Goal: Ask a question: Seek information or help from site administrators or community

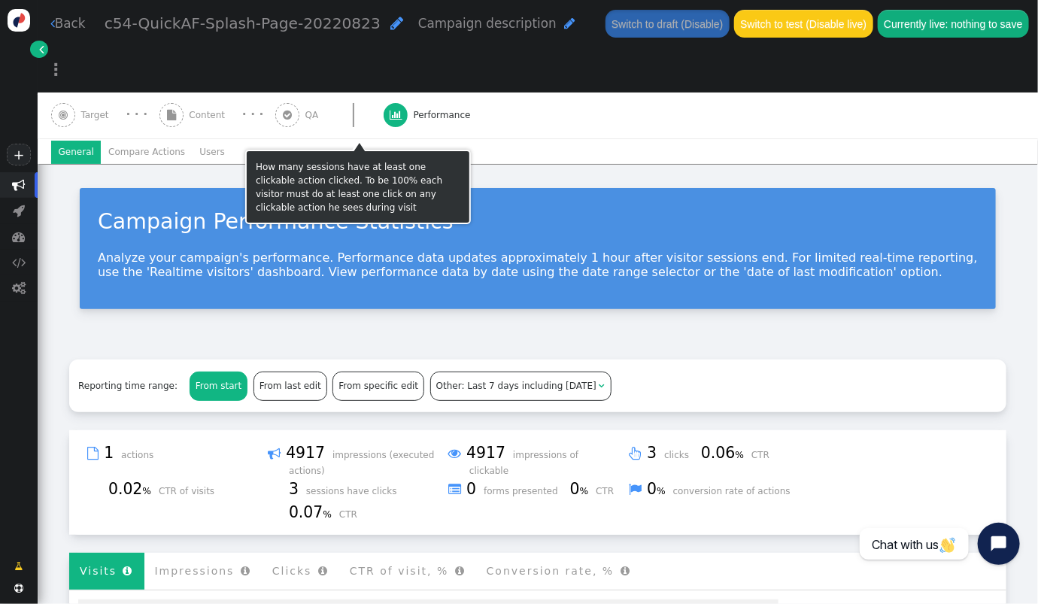
scroll to position [329, 0]
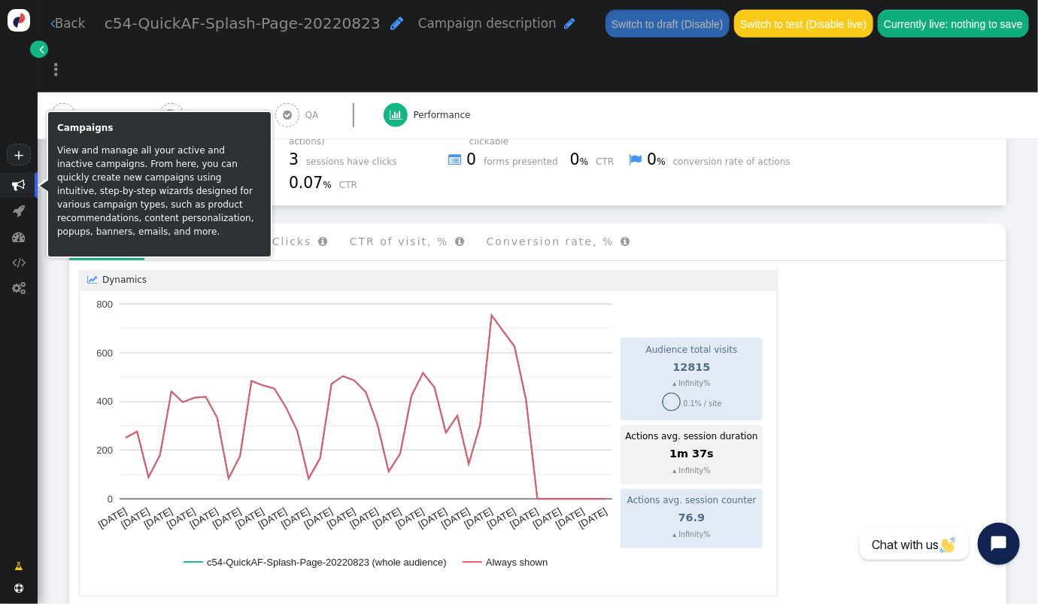
click at [24, 187] on span "" at bounding box center [19, 184] width 13 height 13
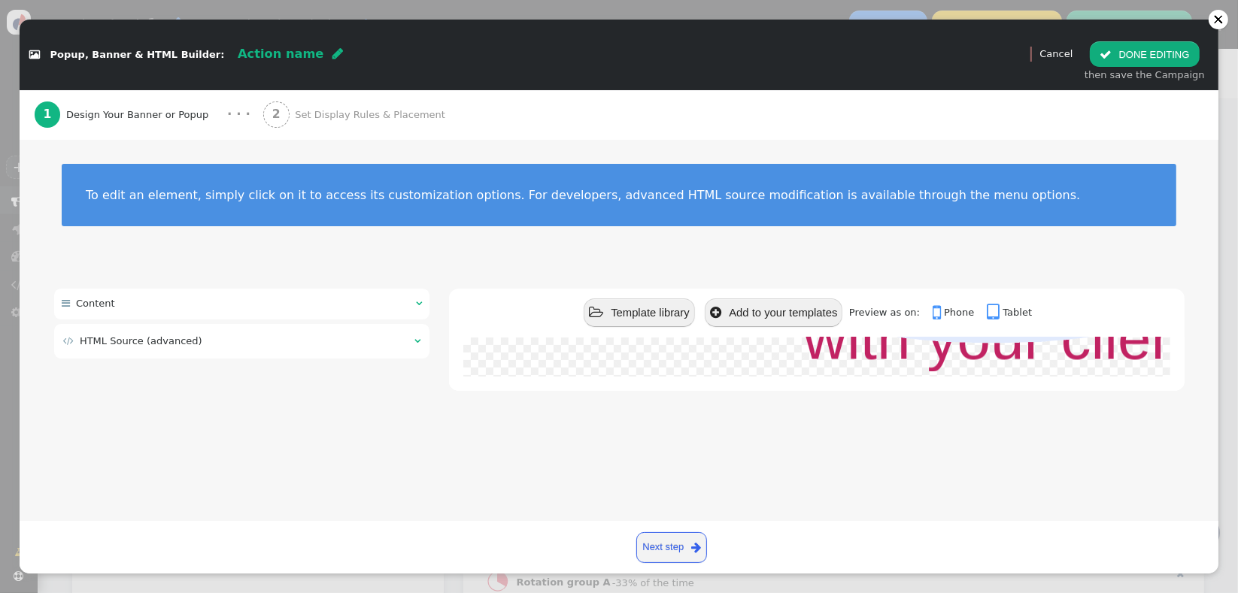
scroll to position [482, 0]
click at [344, 336] on td " HTML Source (advanced)" at bounding box center [233, 341] width 341 height 15
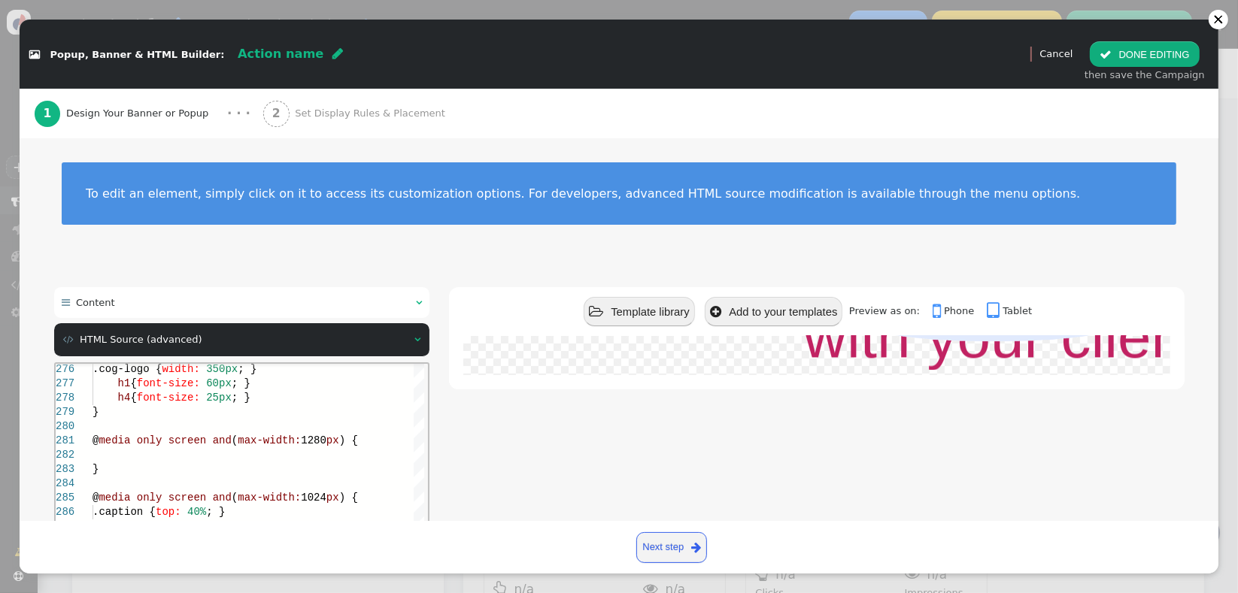
click at [308, 401] on div "h4 { font-size: 25px ; }" at bounding box center [1012, 397] width 1841 height 14
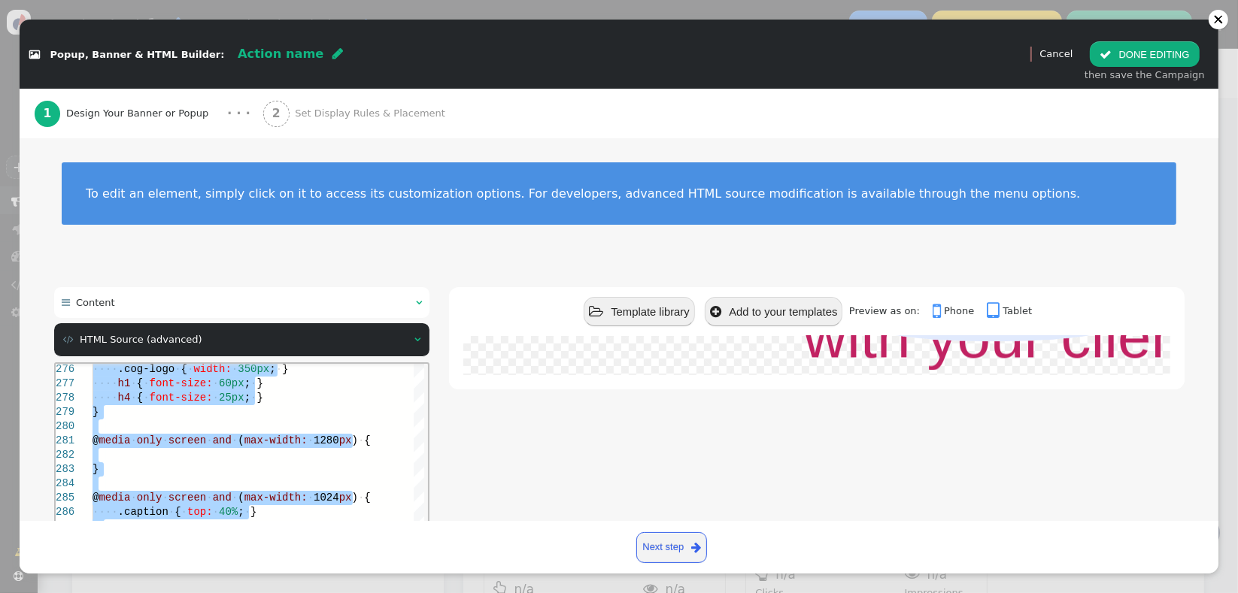
click at [224, 455] on div at bounding box center [1012, 454] width 1841 height 14
paste textarea "<div class="container bg animate__animated animate__fadeIn"> <a class="full-lin…"
type textarea "<div class="container bg animate__animated animate__fadeIn"> <a class="full-lin…"
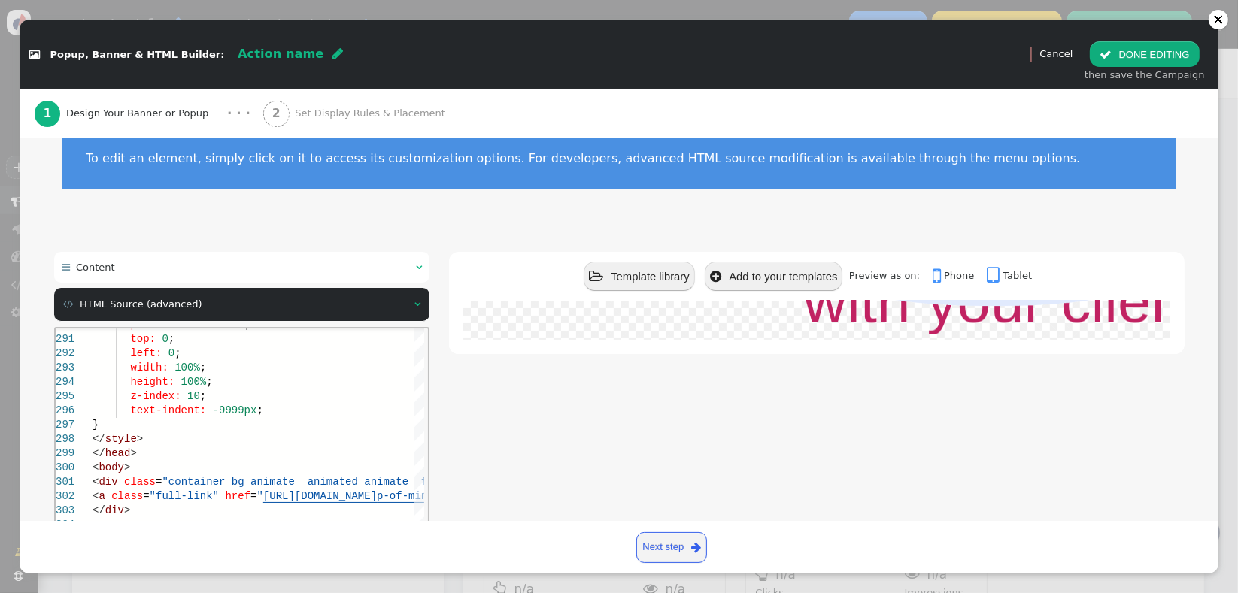
scroll to position [166, 0]
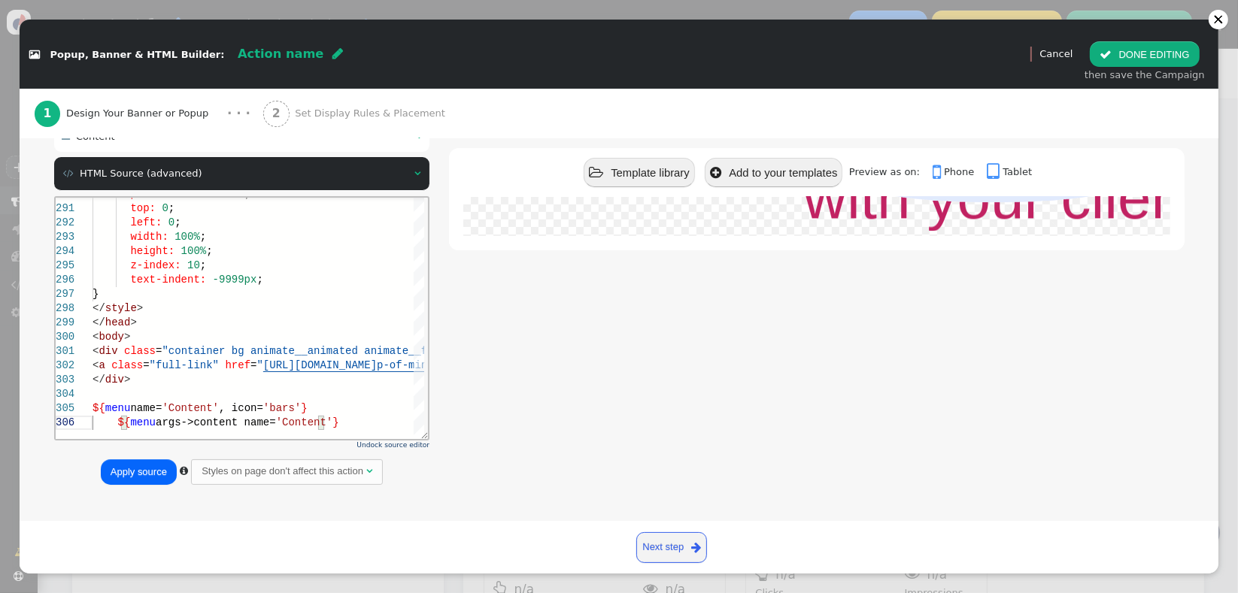
click at [146, 463] on button "Apply source" at bounding box center [139, 472] width 76 height 26
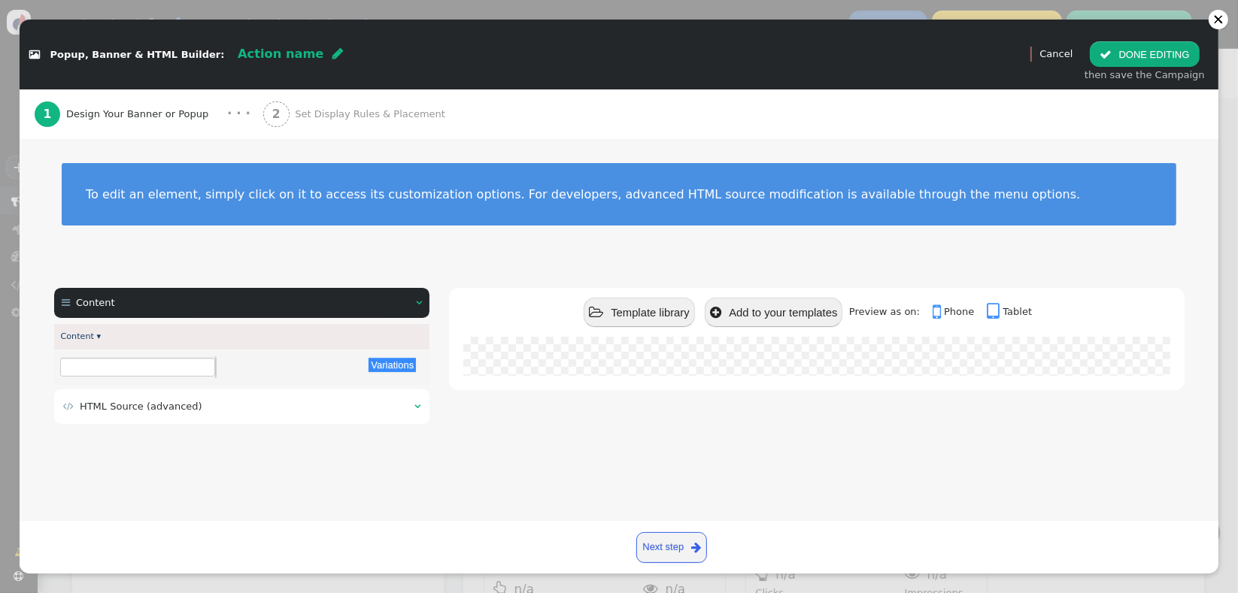
scroll to position [0, 0]
click at [942, 362] on div at bounding box center [816, 356] width 706 height 39
click at [702, 549] on link "Next step " at bounding box center [671, 547] width 71 height 31
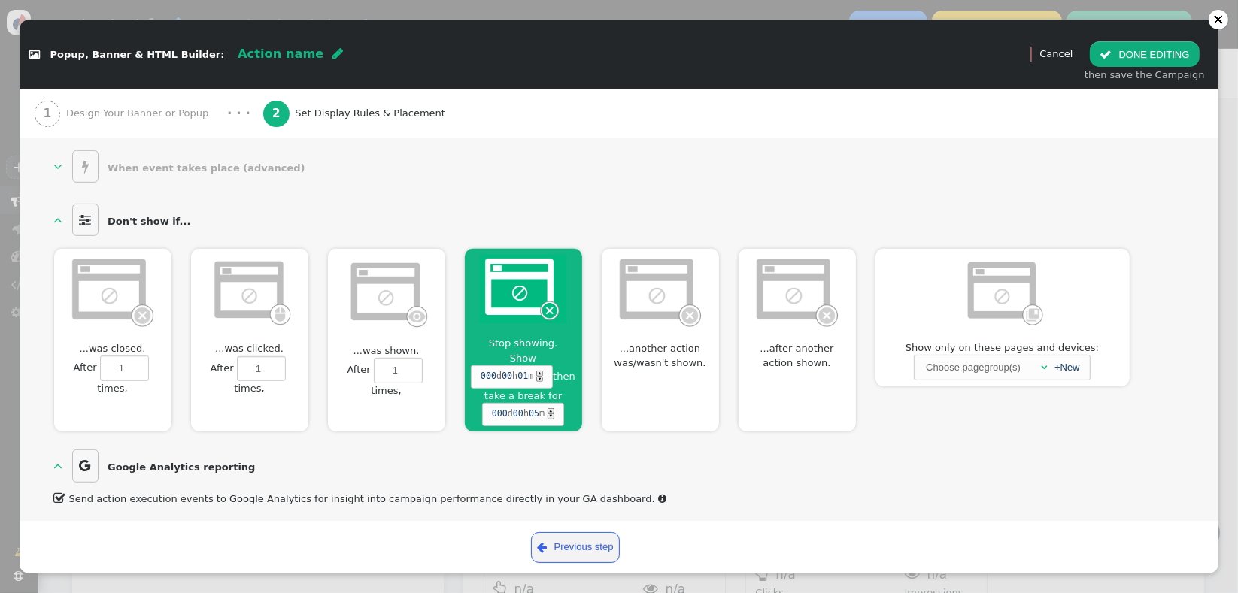
click at [535, 305] on img at bounding box center [523, 289] width 86 height 68
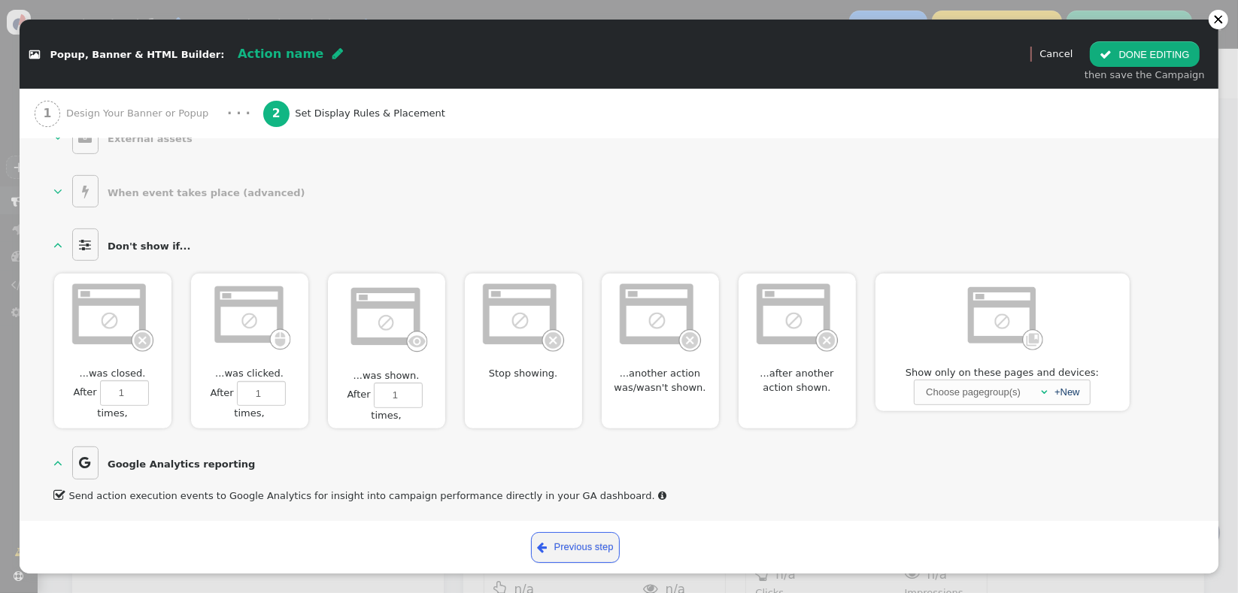
scroll to position [756, 0]
click at [1117, 55] on button " DONE EDITING" at bounding box center [1144, 54] width 109 height 26
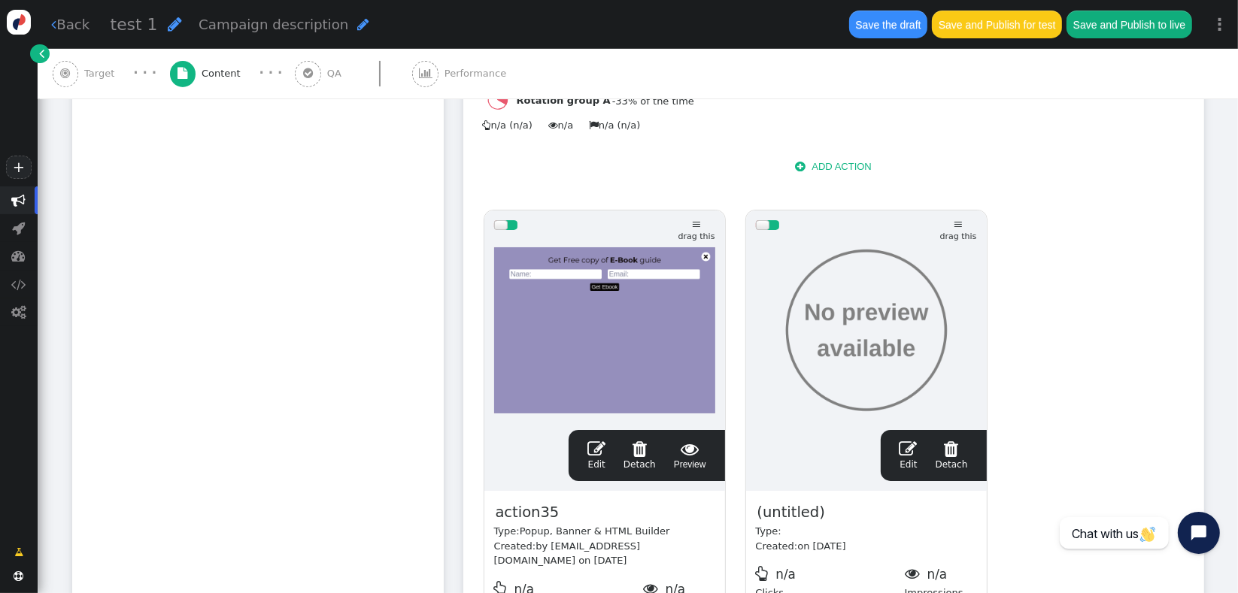
click at [796, 501] on span "(untitled)" at bounding box center [791, 512] width 71 height 23
click at [949, 440] on span "" at bounding box center [951, 449] width 32 height 18
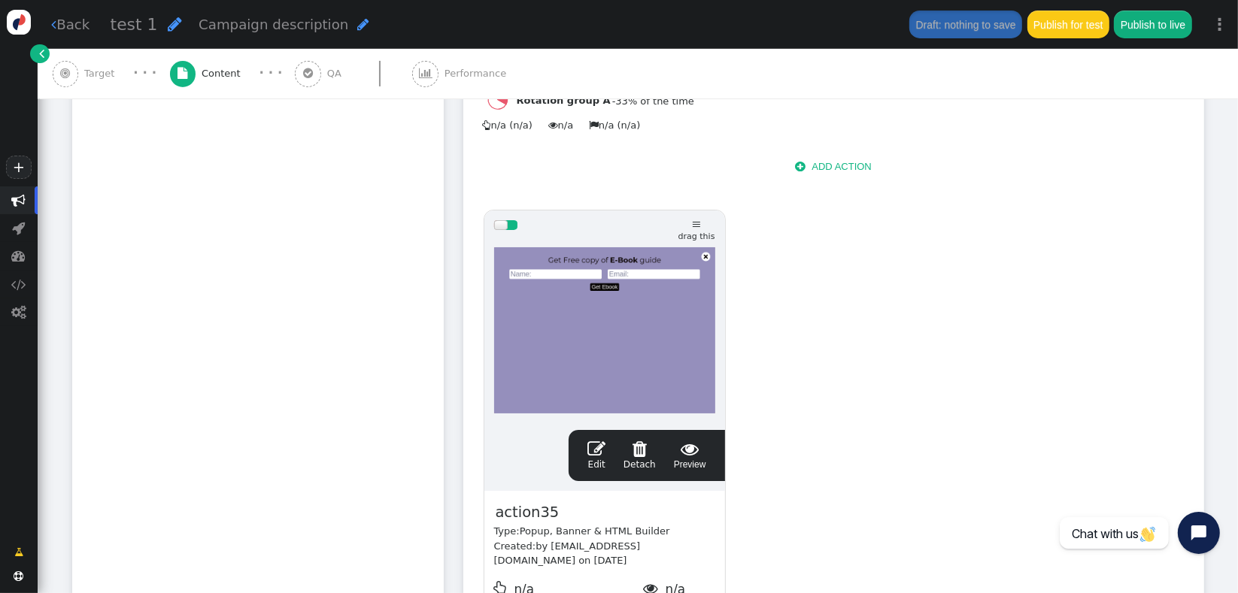
click at [829, 154] on button " ADD ACTION" at bounding box center [833, 167] width 96 height 26
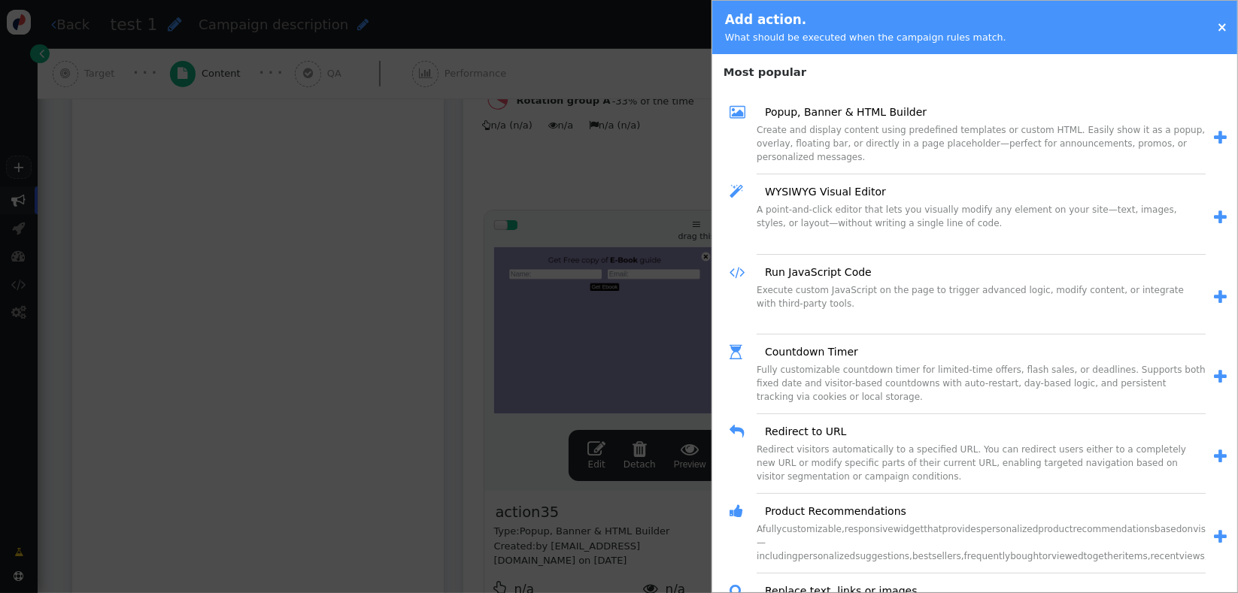
click at [1214, 135] on span "" at bounding box center [1220, 138] width 13 height 16
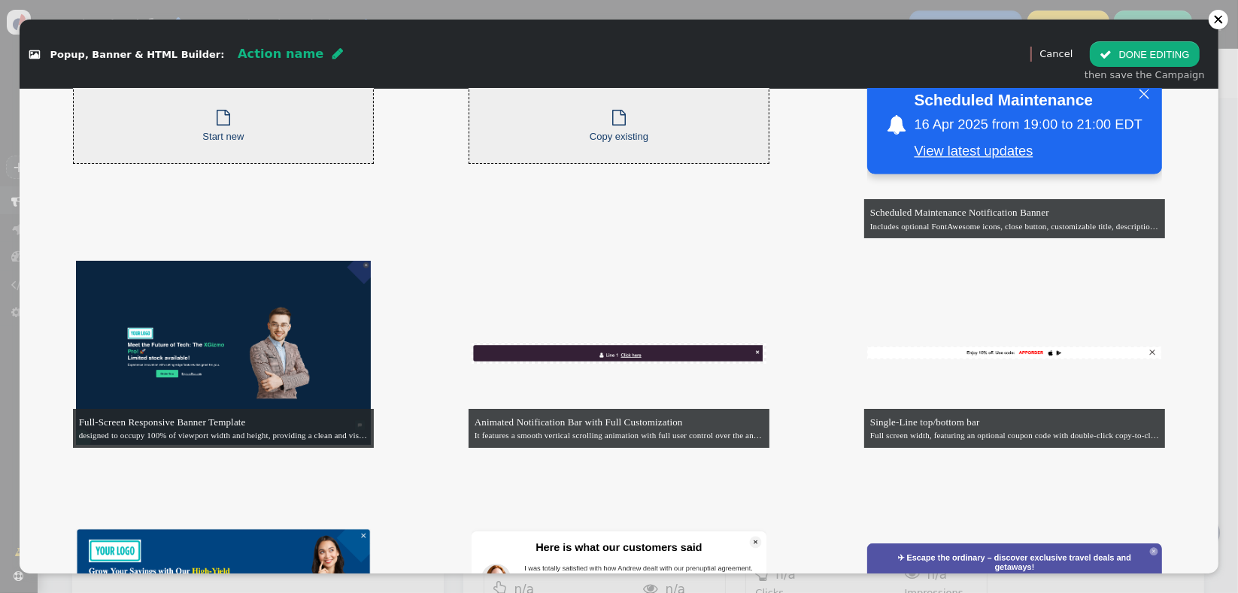
scroll to position [23, 0]
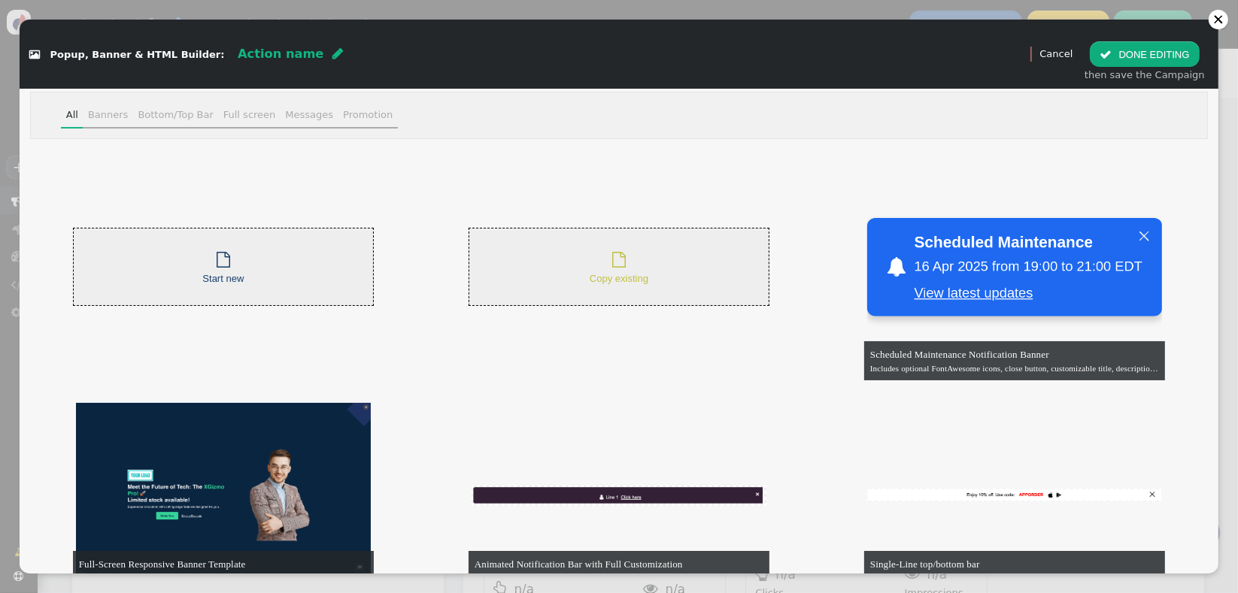
click at [597, 250] on div " Copy existing" at bounding box center [619, 267] width 59 height 38
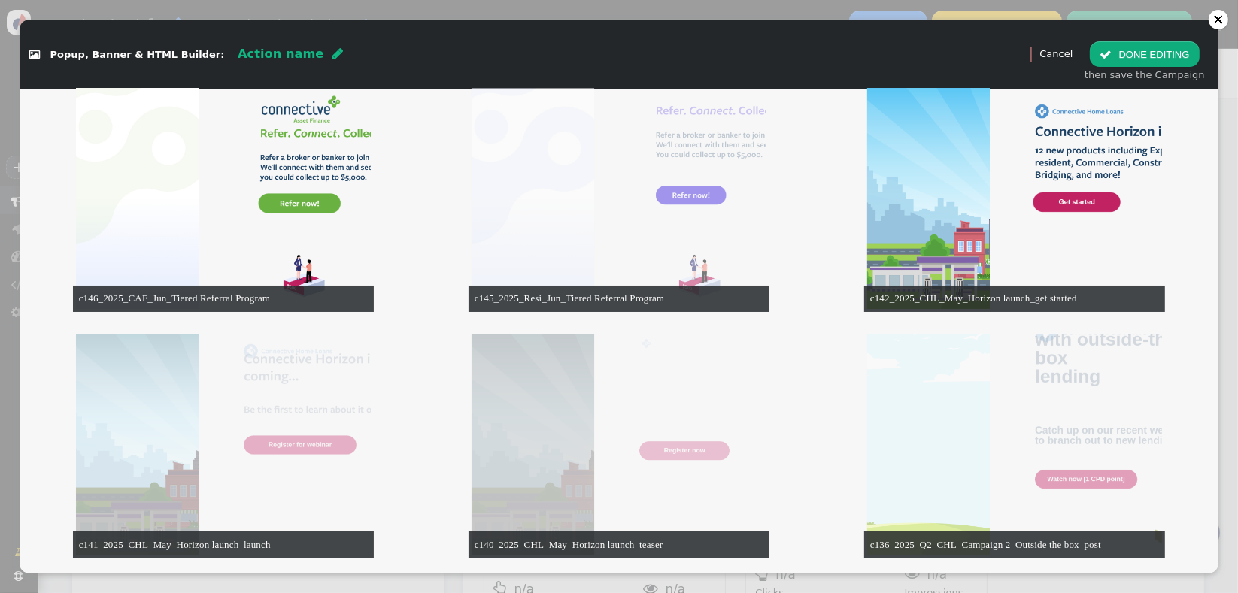
scroll to position [5841, 0]
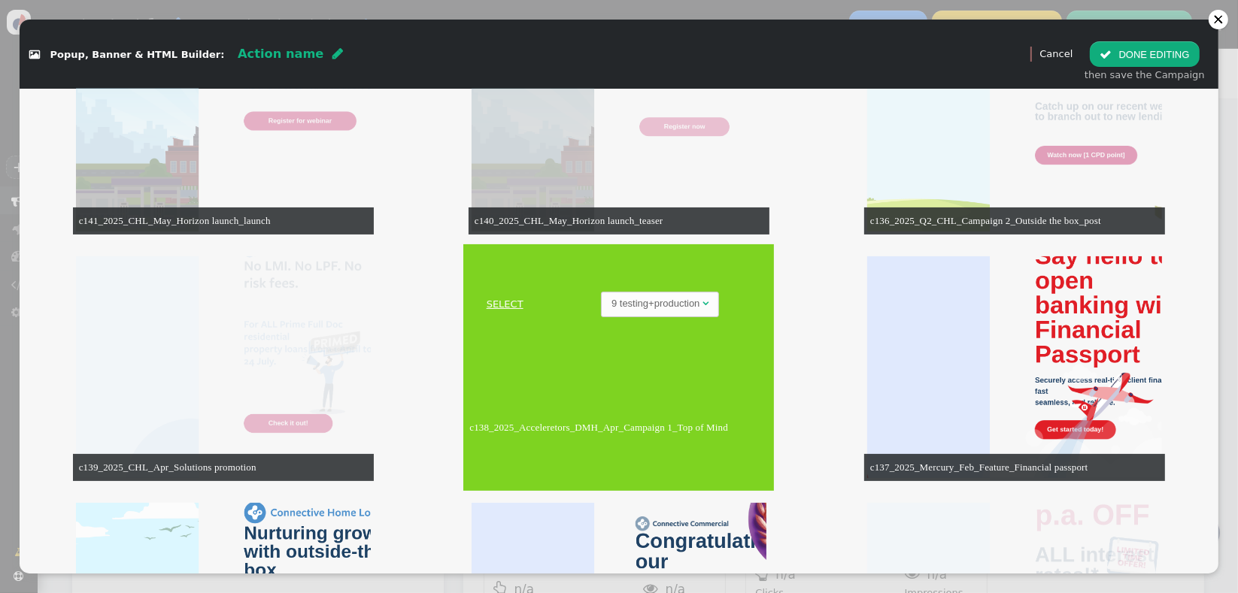
click at [493, 309] on link "SELECT" at bounding box center [504, 304] width 77 height 15
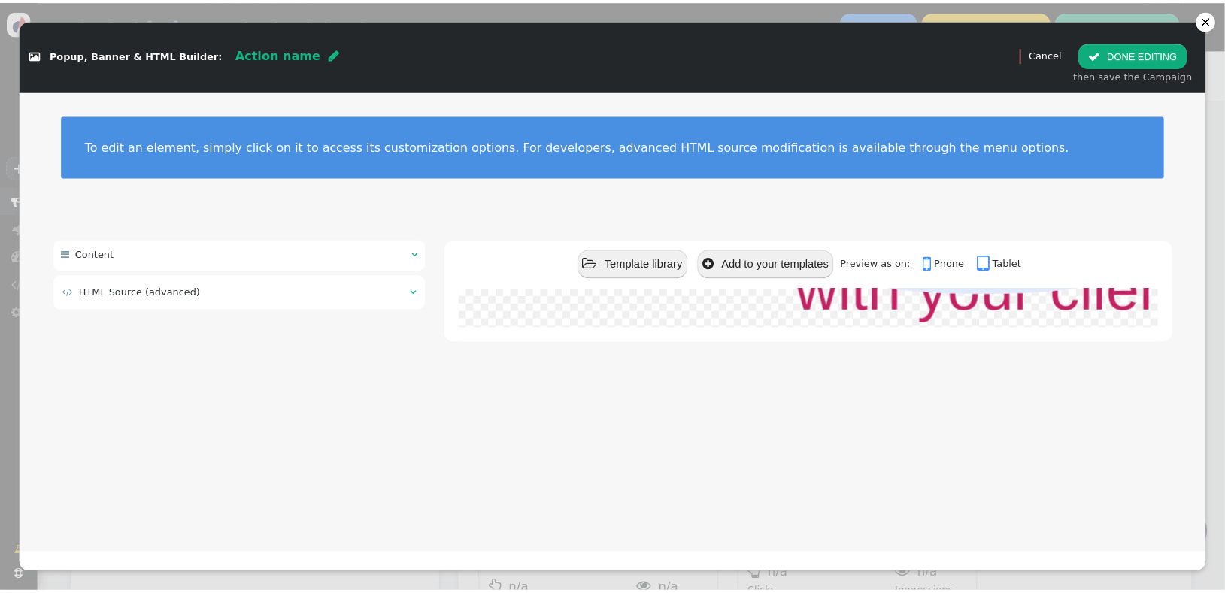
scroll to position [0, 0]
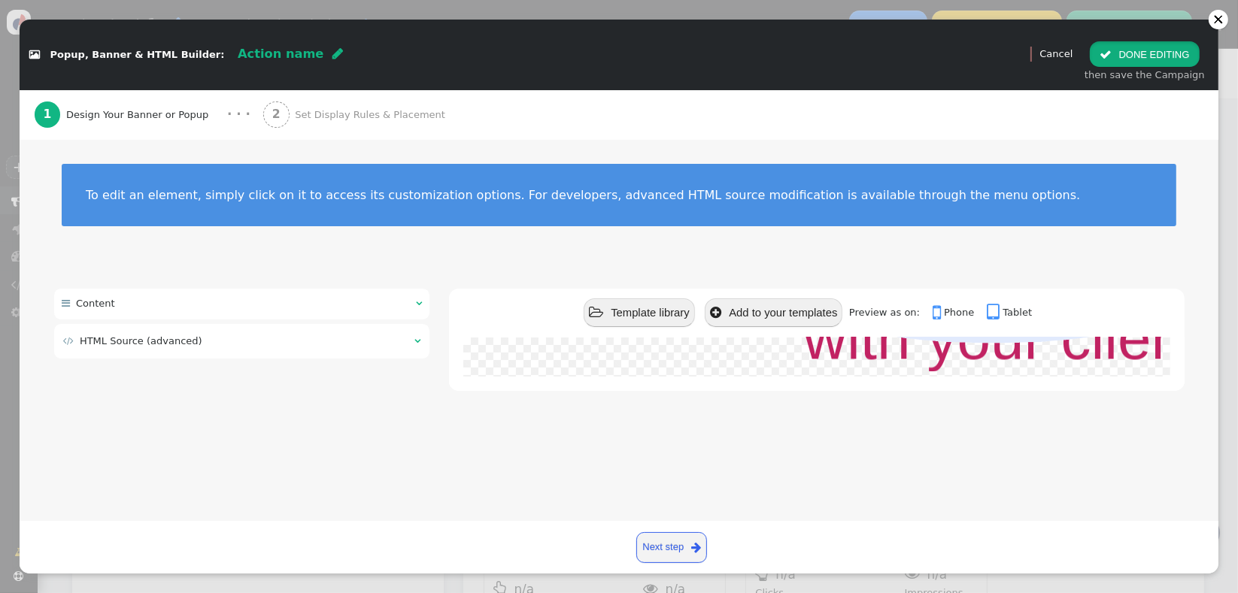
click at [1136, 61] on button " DONE EDITING" at bounding box center [1144, 54] width 109 height 26
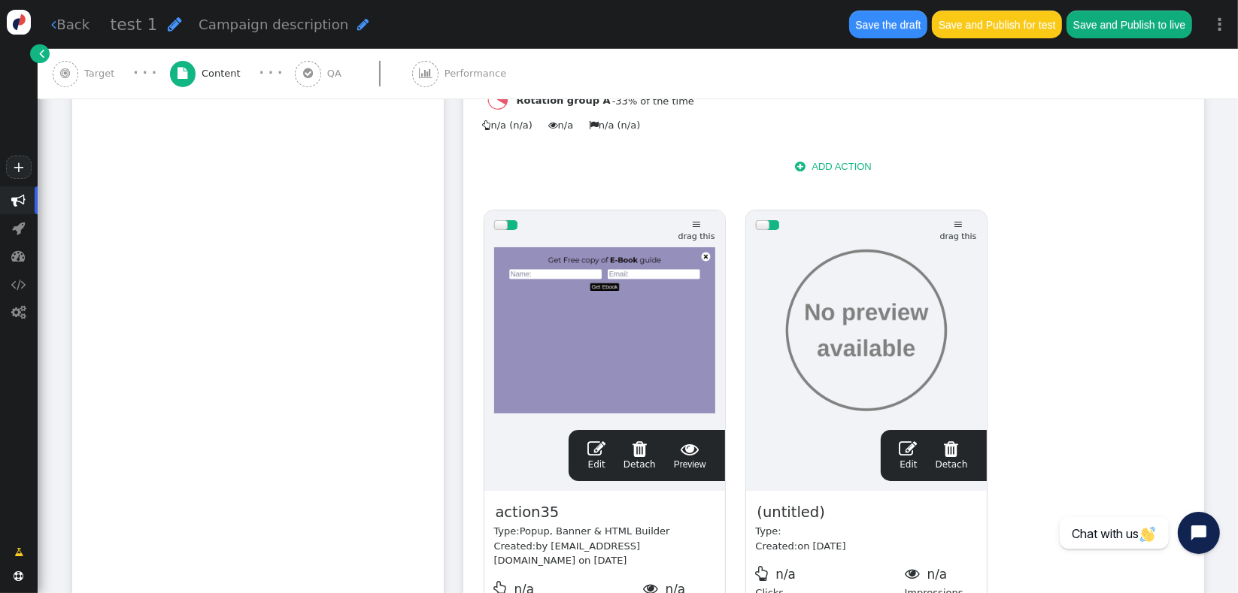
click at [911, 440] on span "" at bounding box center [908, 449] width 18 height 18
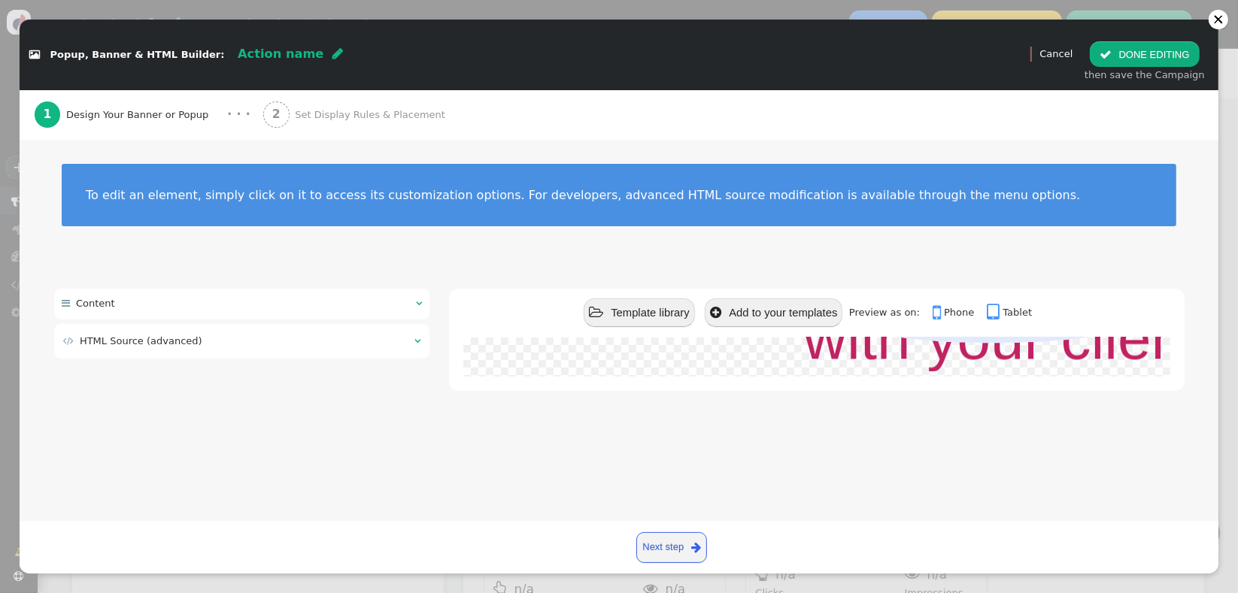
click at [328, 120] on span "Set Display Rules & Placement" at bounding box center [373, 115] width 156 height 15
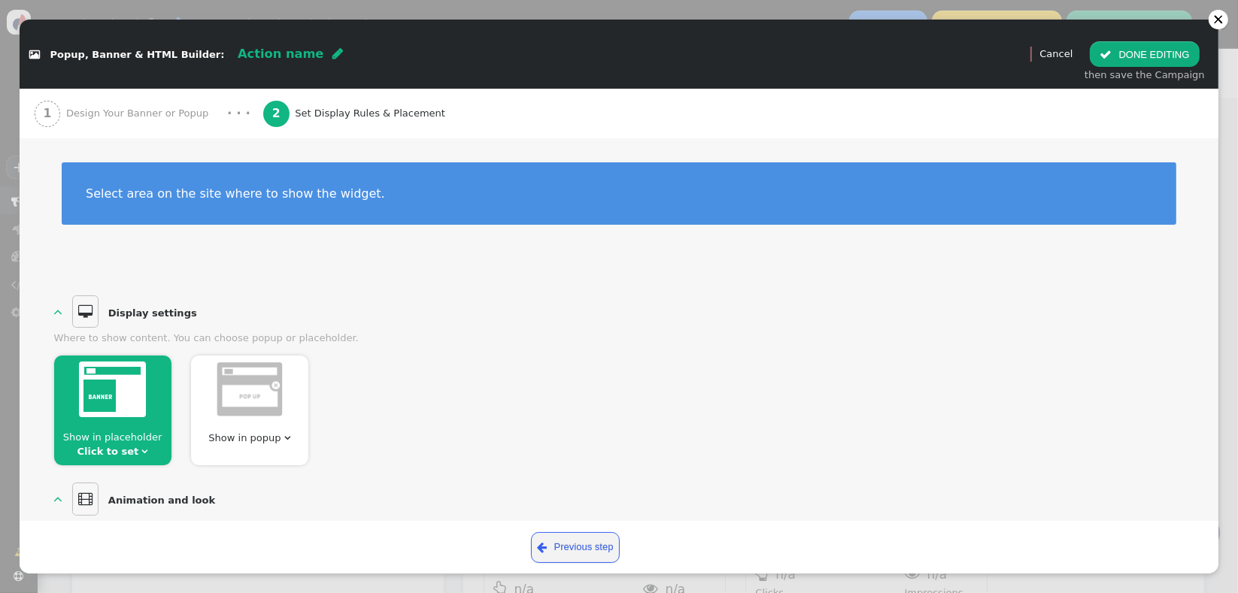
click at [141, 448] on span "" at bounding box center [144, 452] width 6 height 10
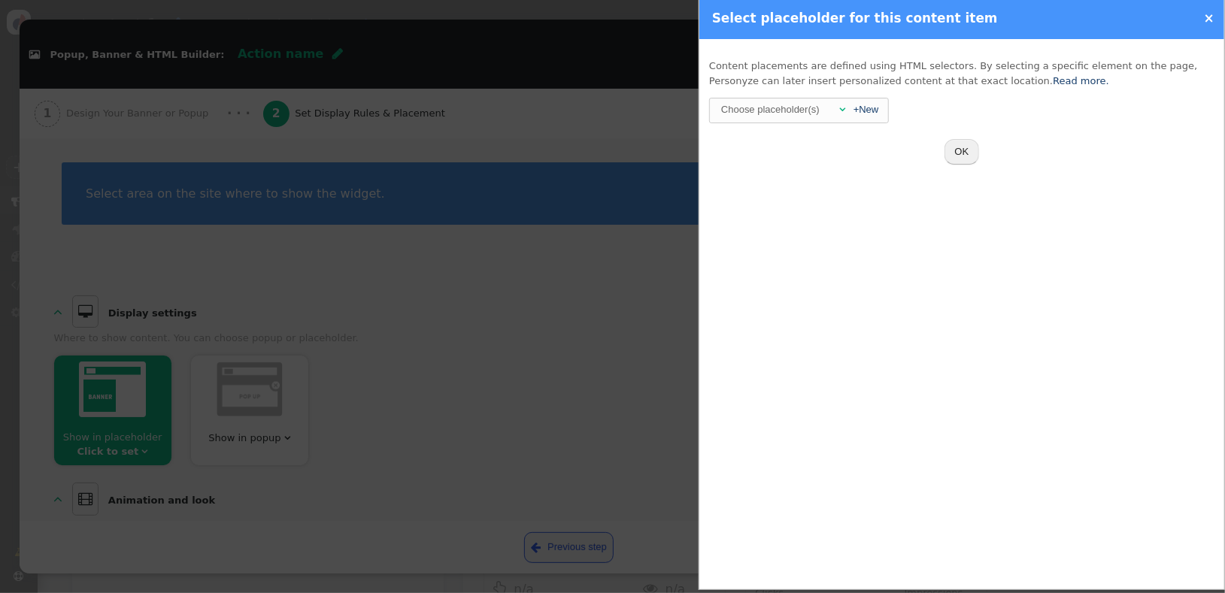
click at [799, 105] on div "Choose placeholder(s)" at bounding box center [771, 110] width 102 height 23
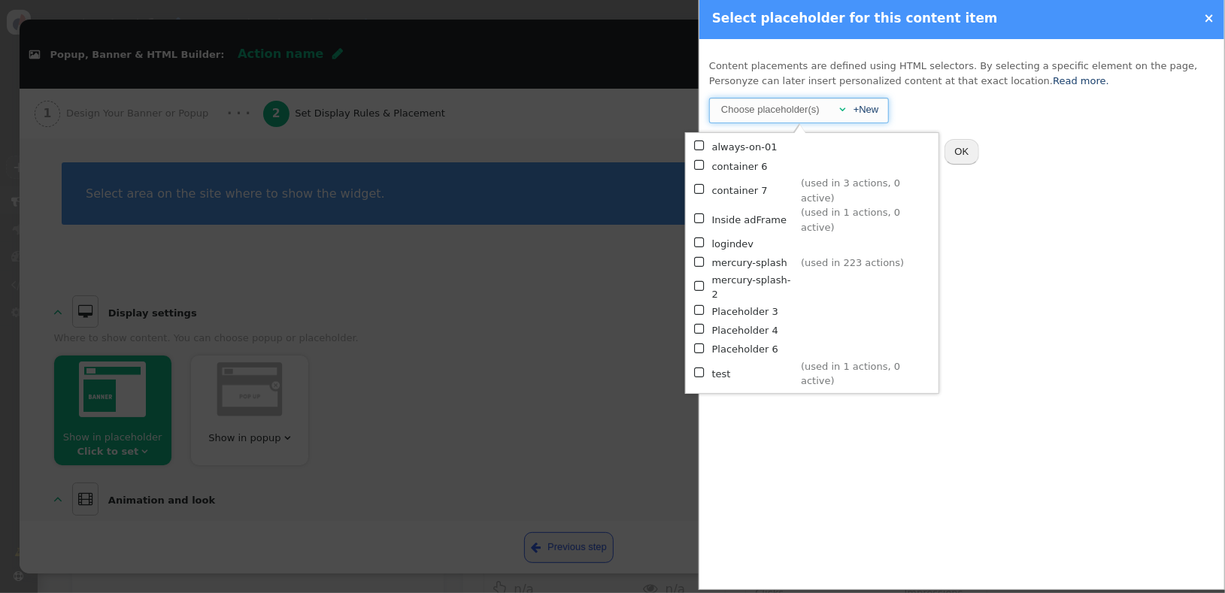
click at [736, 253] on td "mercury-splash" at bounding box center [754, 262] width 84 height 19
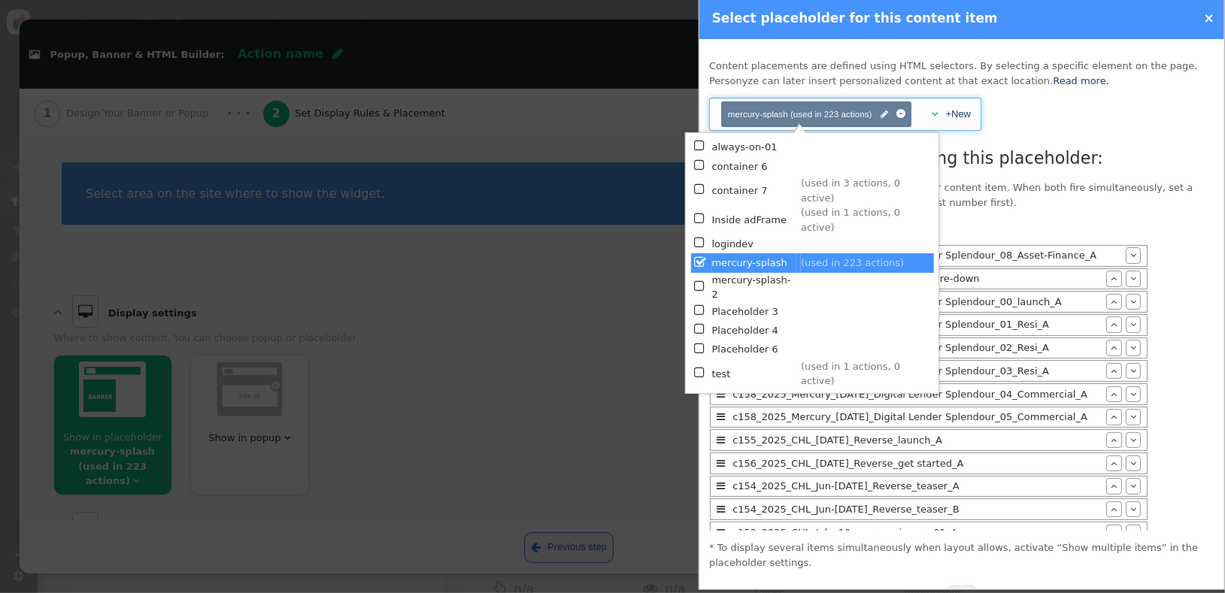
click at [947, 326] on div "c158_2025_Mercury_Jul_Digital Lender Splendour_01_Resi_A" at bounding box center [917, 324] width 377 height 15
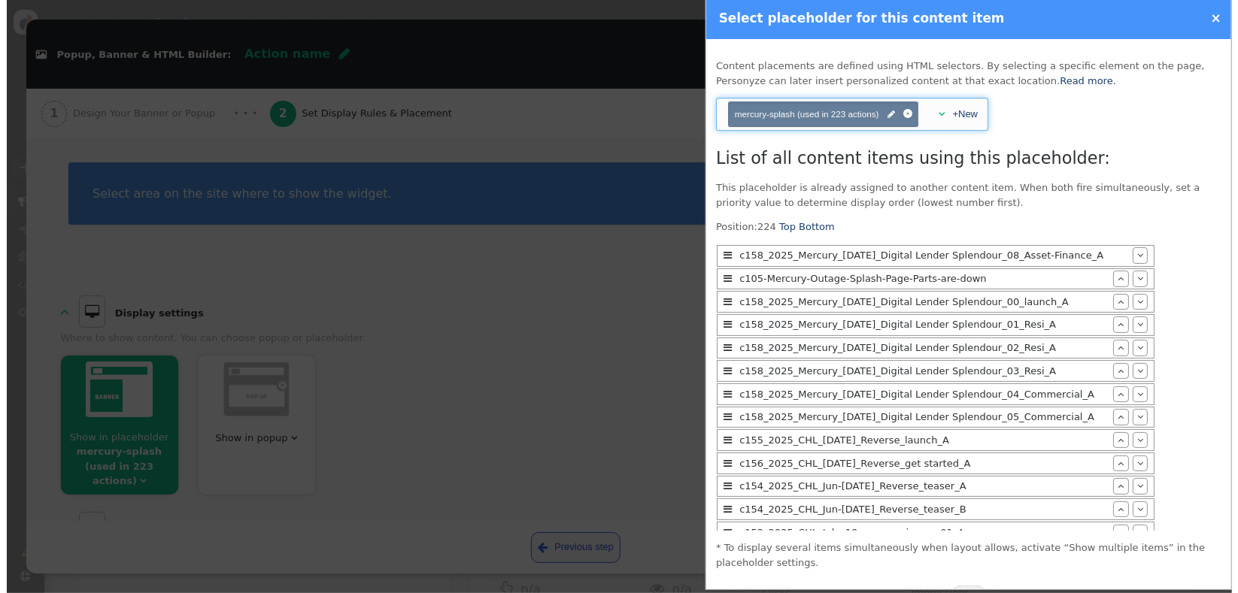
scroll to position [41, 0]
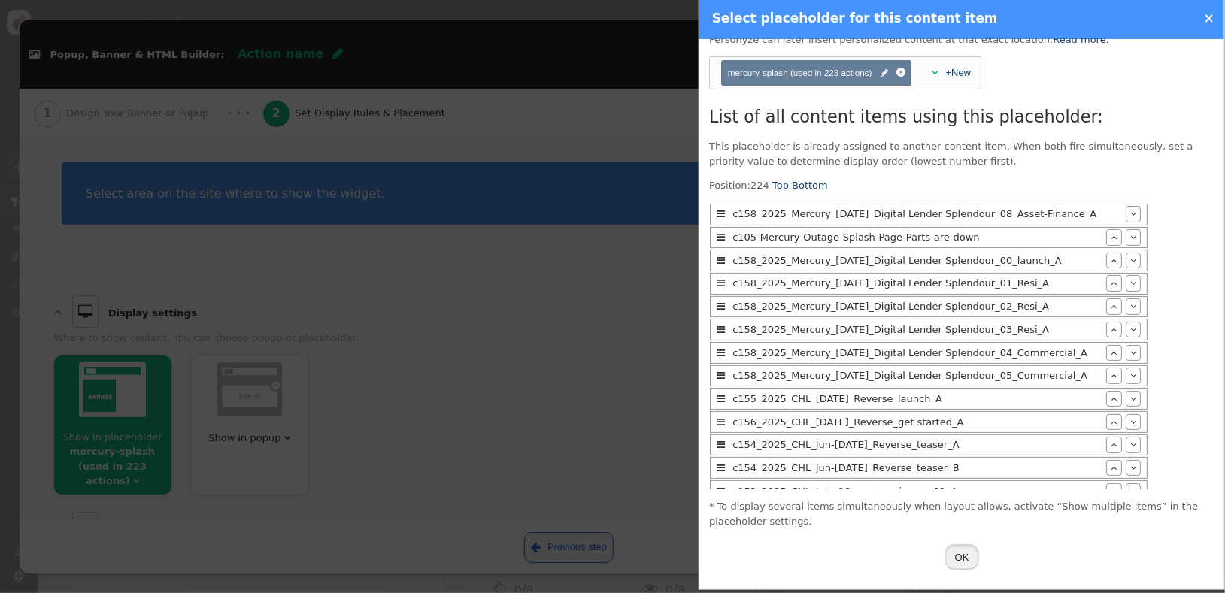
click at [957, 544] on button "OK" at bounding box center [961, 557] width 35 height 26
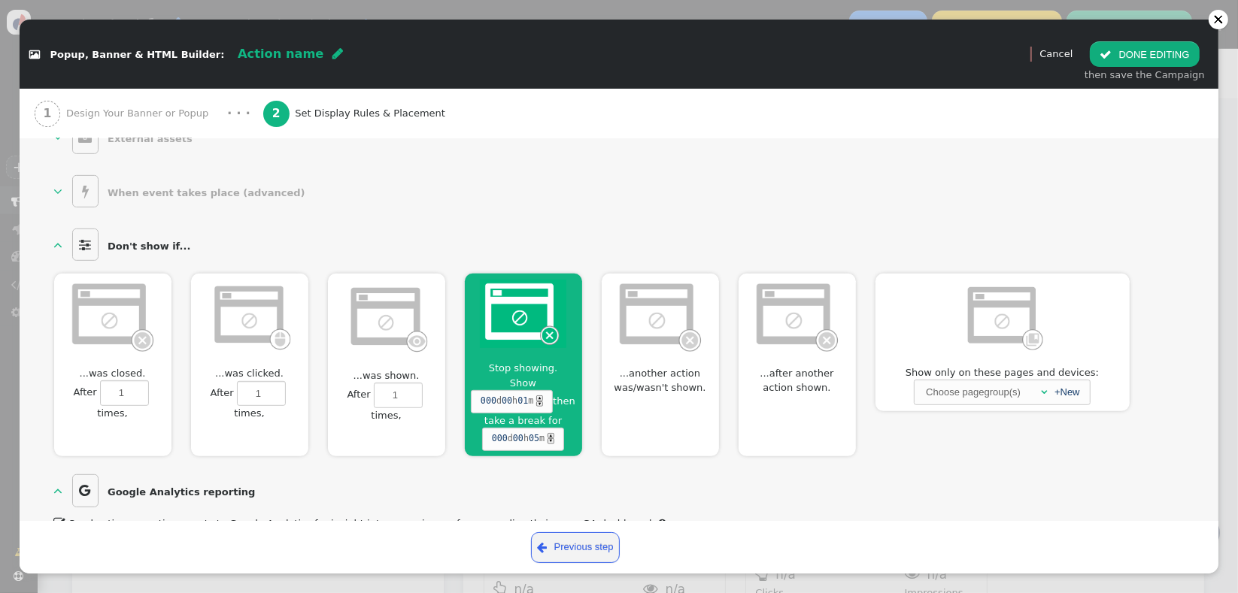
click at [523, 328] on img at bounding box center [523, 314] width 86 height 68
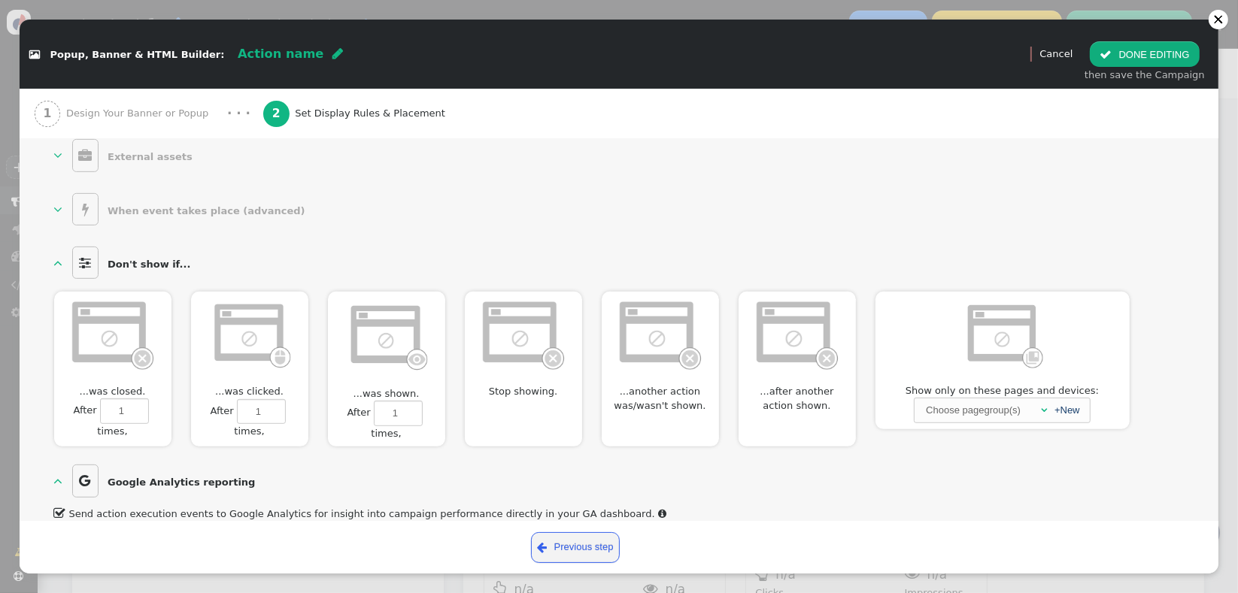
click at [164, 123] on div "1 Design Your Banner or Popup" at bounding box center [125, 114] width 180 height 50
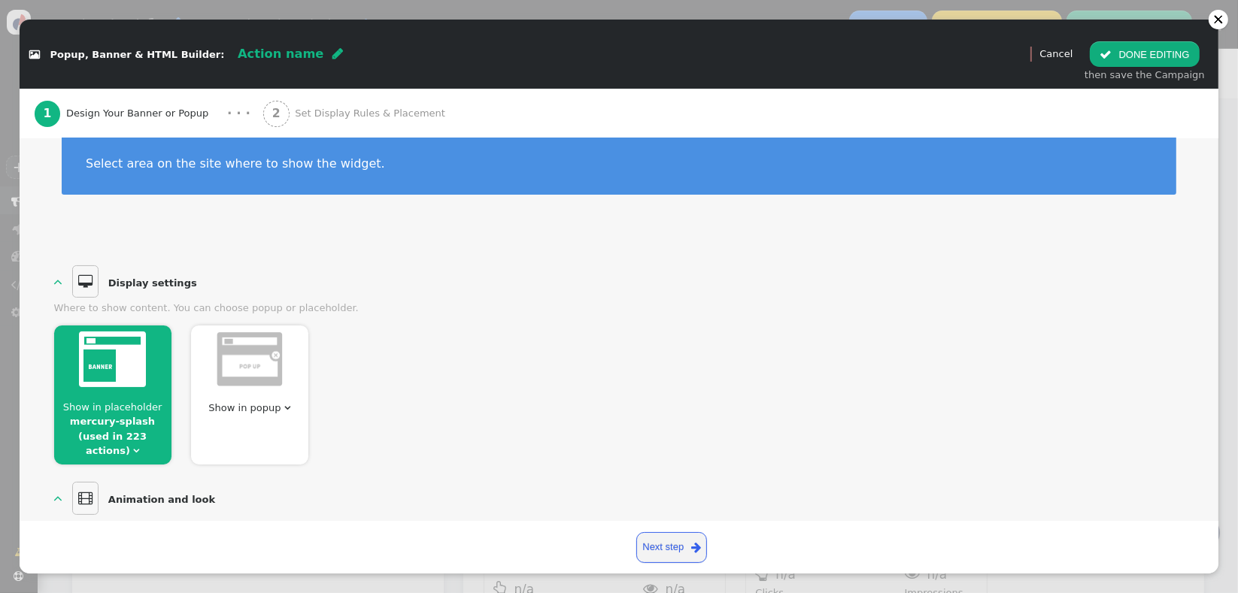
scroll to position [0, 0]
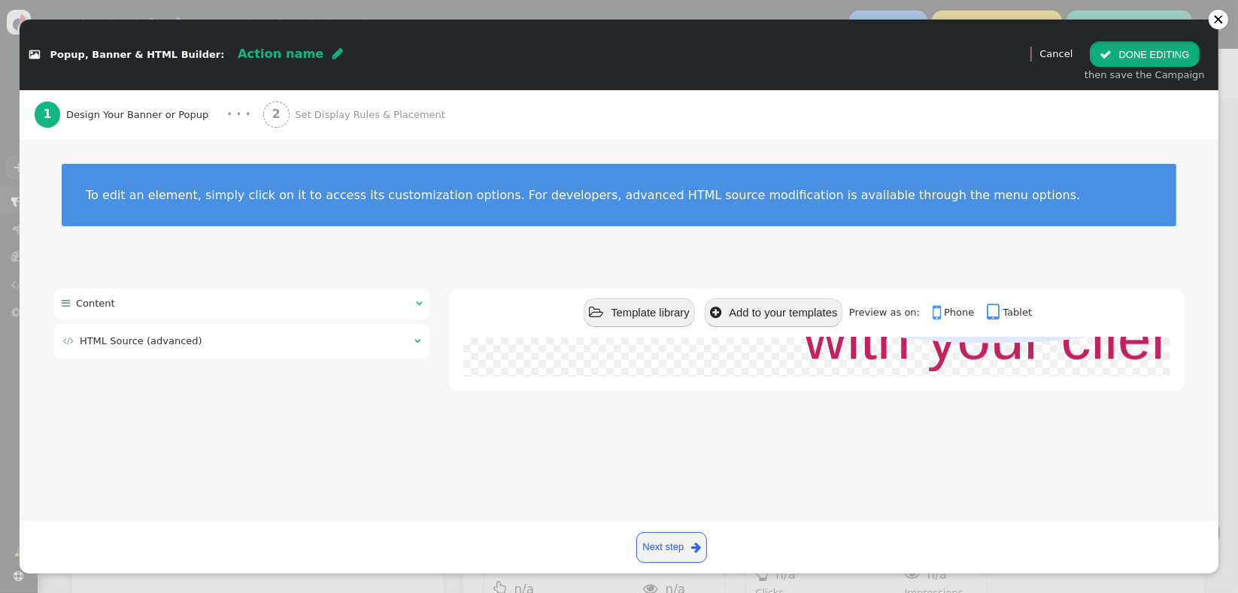
click at [1128, 64] on button " DONE EDITING" at bounding box center [1144, 54] width 109 height 26
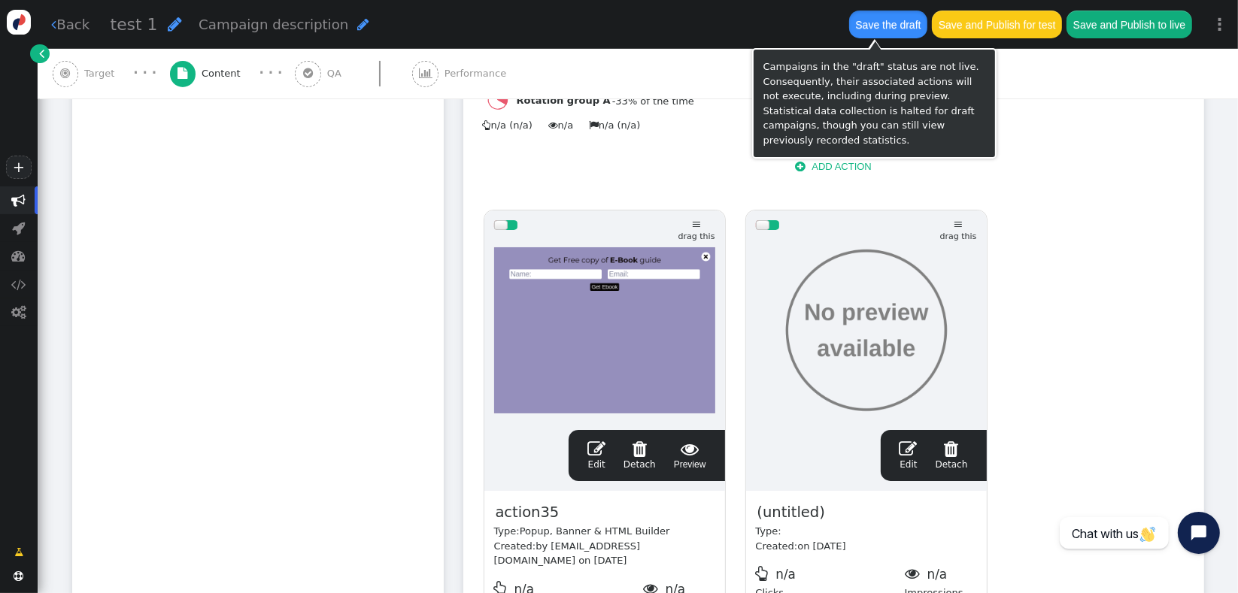
click at [886, 13] on button "Save the draft" at bounding box center [888, 24] width 78 height 27
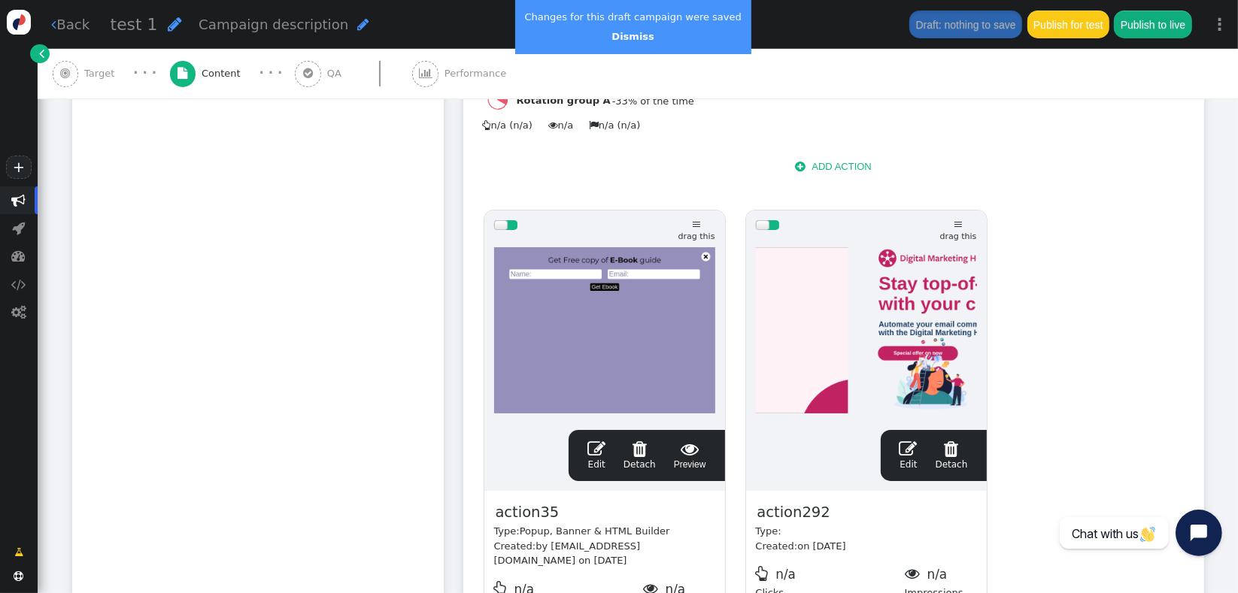
click at [1211, 527] on icon "Open chat widget" at bounding box center [1207, 533] width 23 height 23
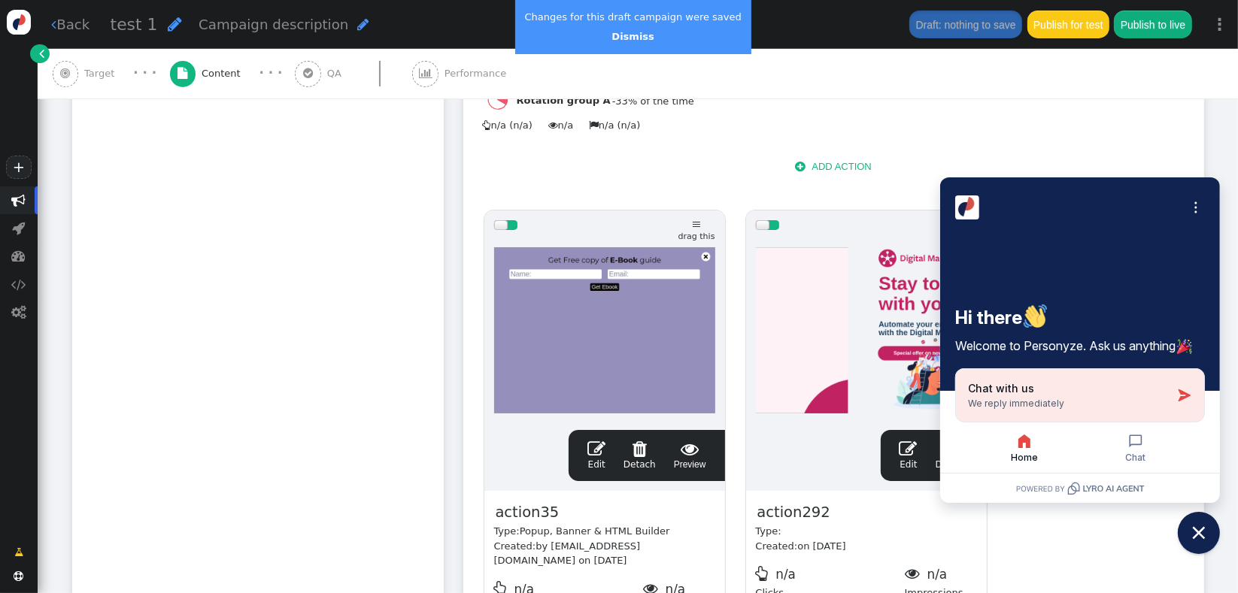
click at [1090, 371] on button "Chat with us We reply immediately" at bounding box center [1080, 395] width 250 height 54
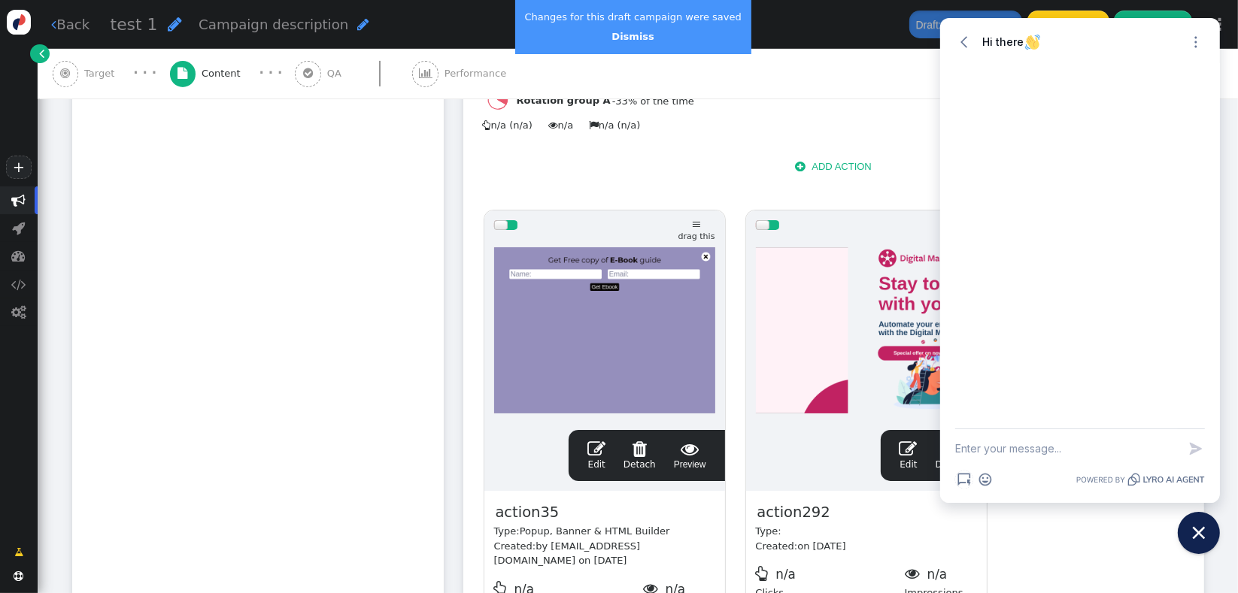
click at [1093, 454] on textarea "New message" at bounding box center [1066, 448] width 223 height 39
type textarea "hello, all new contents that i make does not have the preview button today"
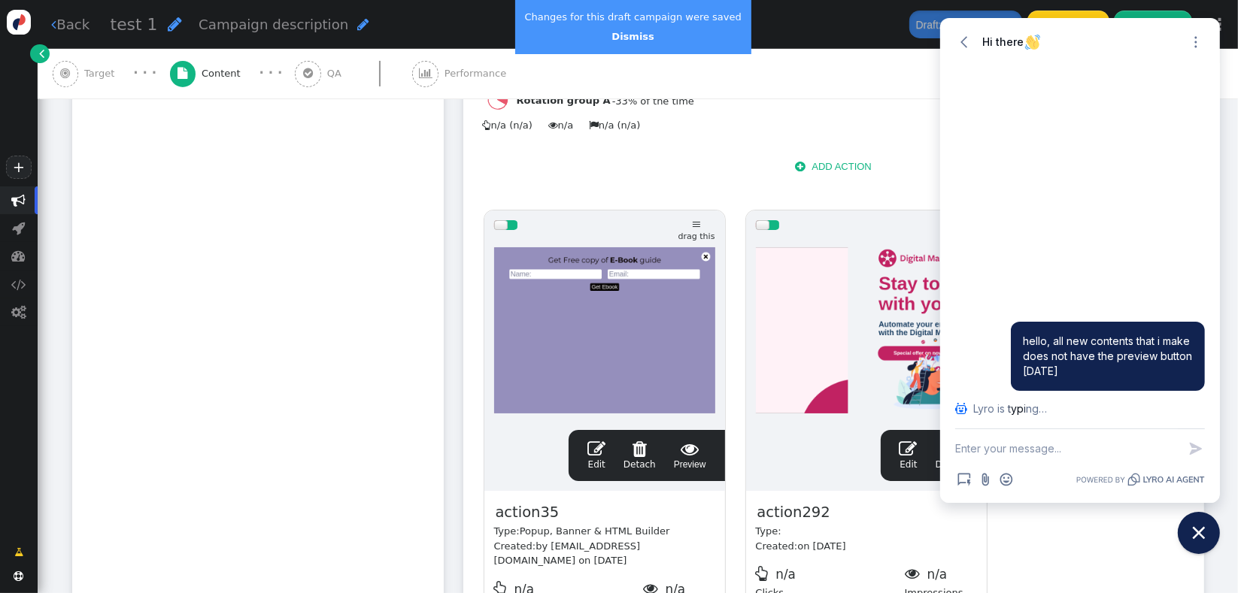
click at [1067, 451] on textarea "New message" at bounding box center [1066, 448] width 223 height 39
paste textarea "https://personyze.com/panel/id/5753#cat=Campaigns/condition.actions.tracker-c21…"
type textarea "https://personyze.com/panel/id/5753#cat=Campaigns/condition.actions.tracker-c21…"
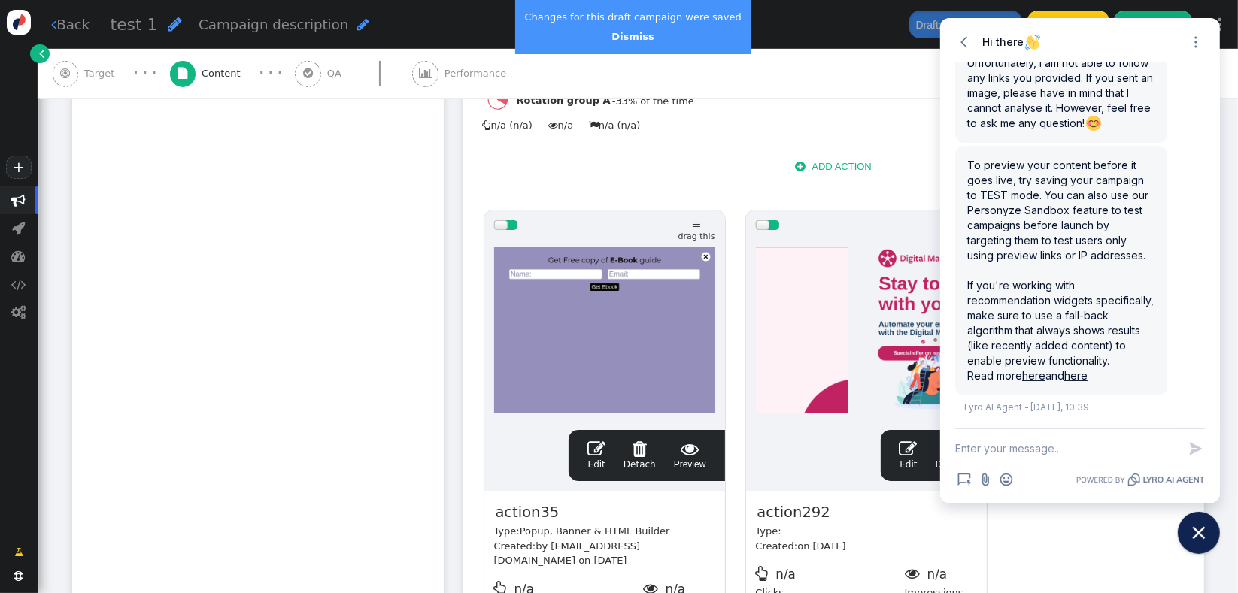
scroll to position [178, 0]
click at [1021, 185] on span "To preview your content before it goes live, try saving your campaign to TEST m…" at bounding box center [1060, 270] width 186 height 223
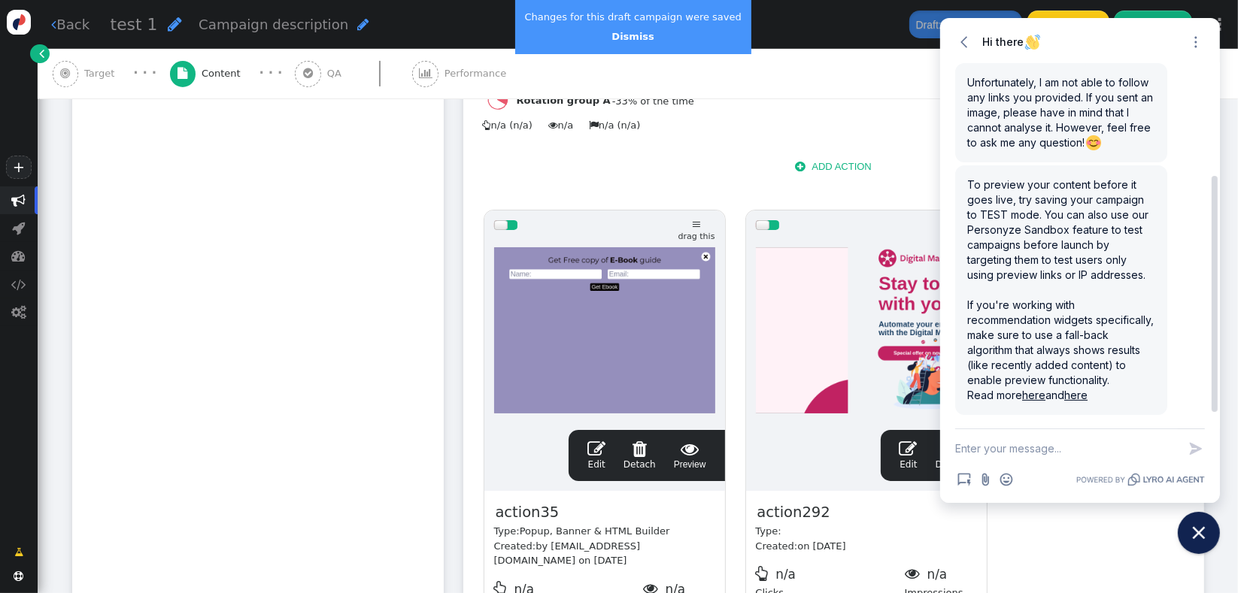
scroll to position [159, 0]
click at [1193, 526] on icon "Close chat widget" at bounding box center [1198, 533] width 23 height 23
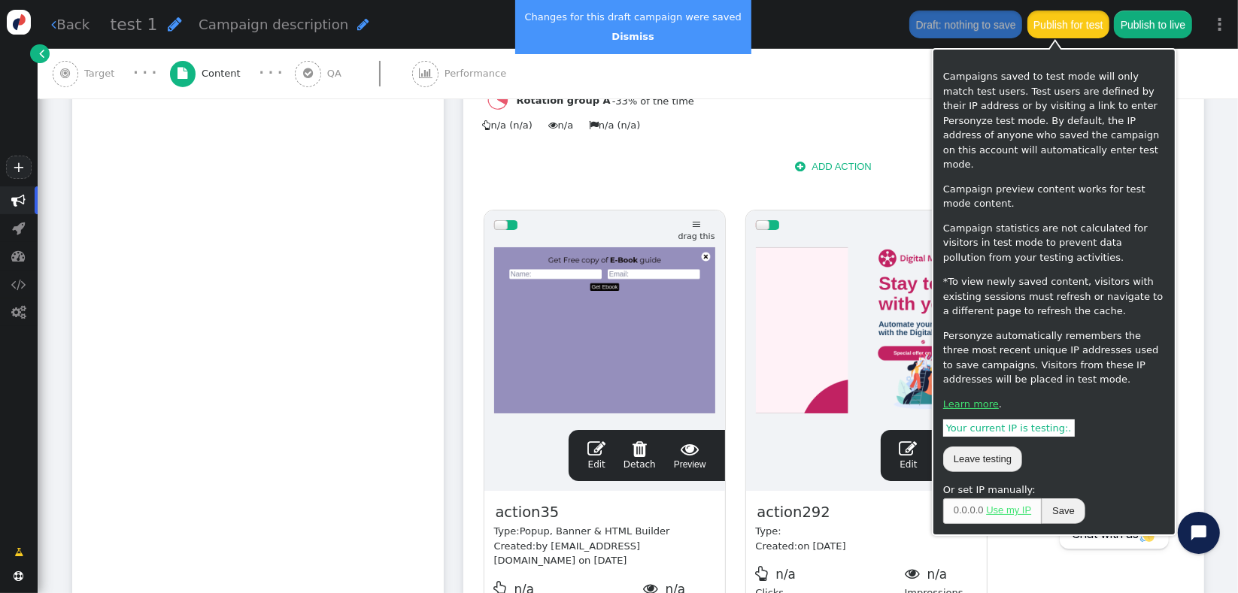
click at [1061, 25] on button "Publish for test" at bounding box center [1068, 24] width 82 height 27
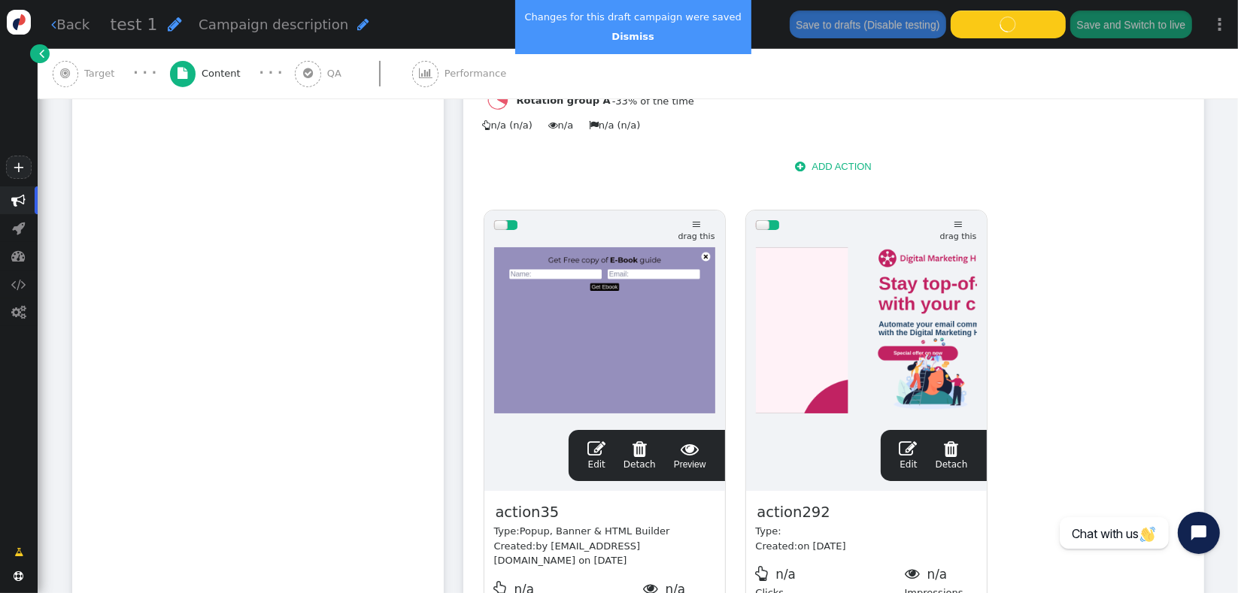
click at [508, 220] on div at bounding box center [511, 225] width 12 height 10
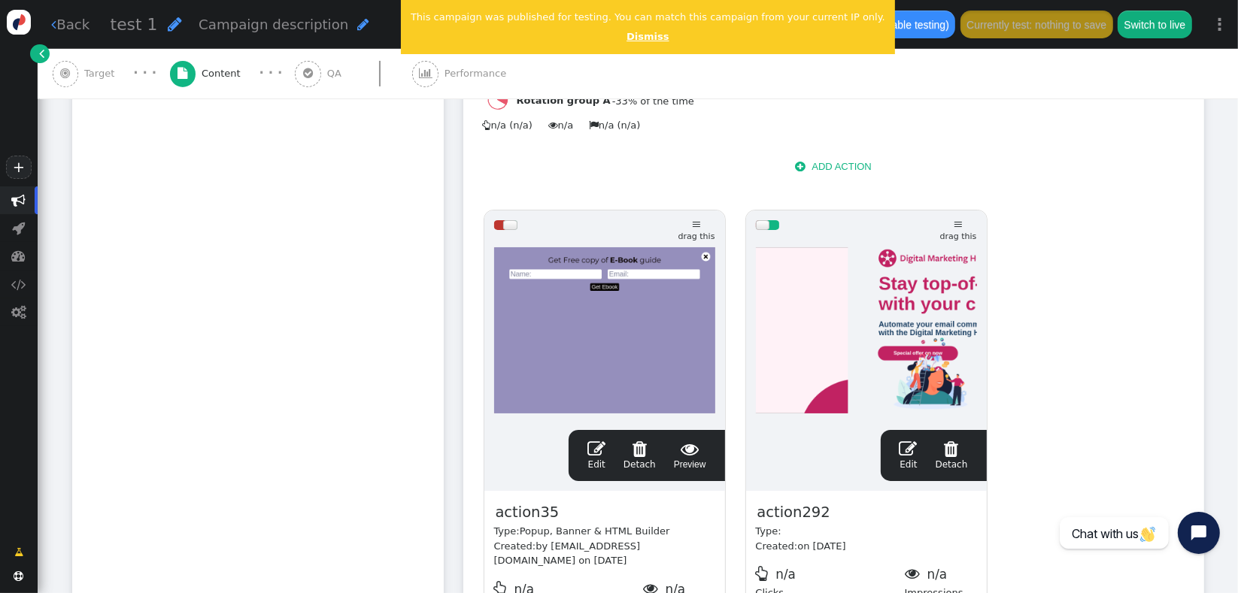
click at [626, 35] on link "Dismiss" at bounding box center [647, 36] width 42 height 11
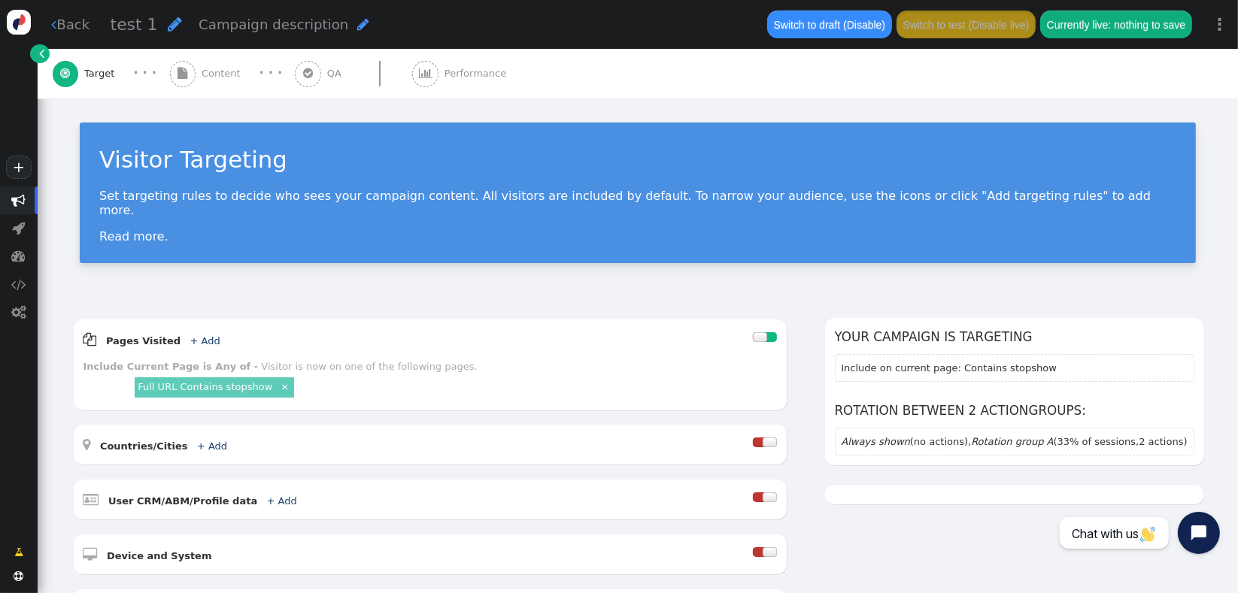
click at [210, 73] on span "Content" at bounding box center [224, 73] width 45 height 15
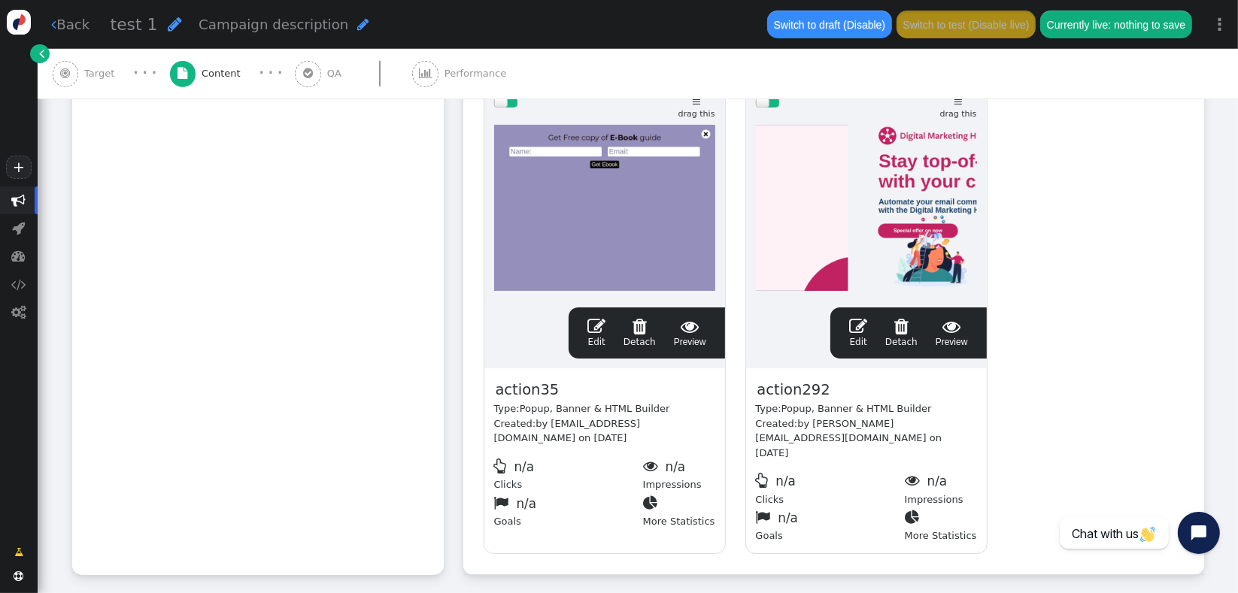
scroll to position [611, 0]
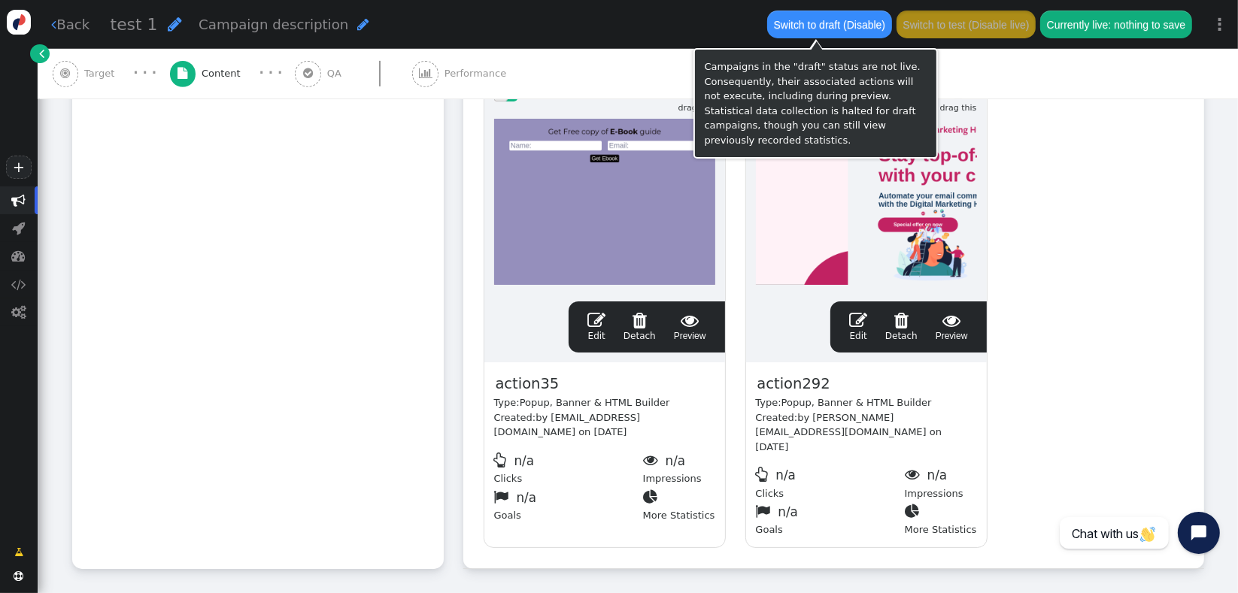
click at [808, 30] on button "Switch to draft (Disable)" at bounding box center [829, 24] width 124 height 27
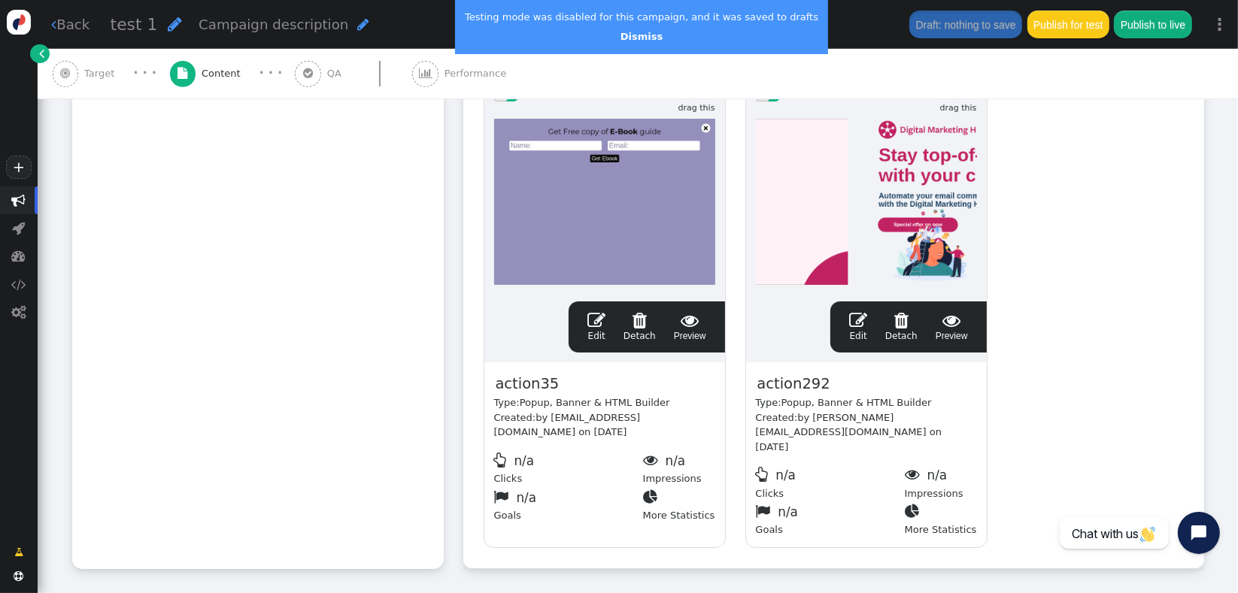
click at [860, 311] on span "" at bounding box center [858, 320] width 18 height 18
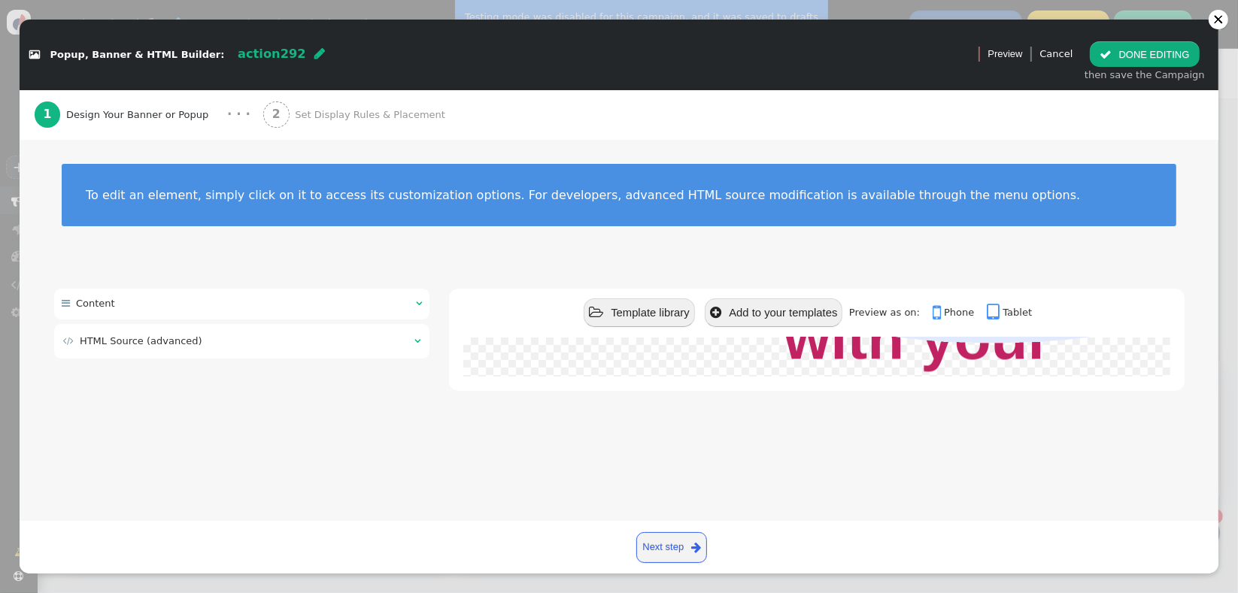
click at [946, 135] on div "1 Design Your Banner or Popup · · · 2 Set Display Rules & Placement" at bounding box center [619, 115] width 1169 height 50
click at [414, 345] on td "" at bounding box center [412, 341] width 15 height 15
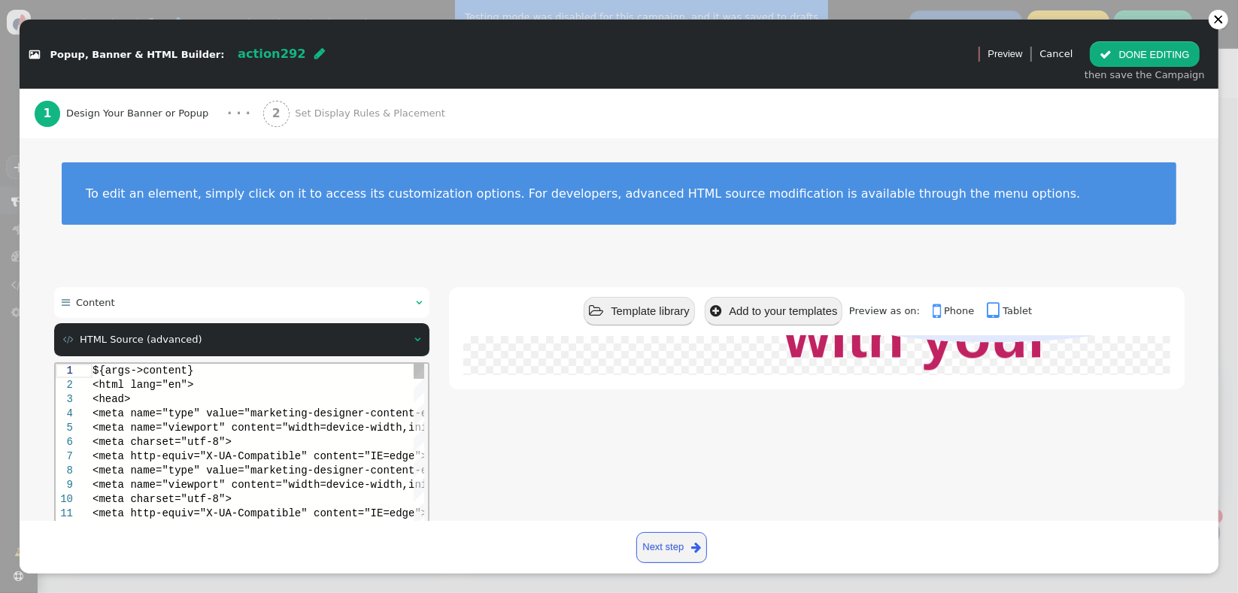
scroll to position [0, 0]
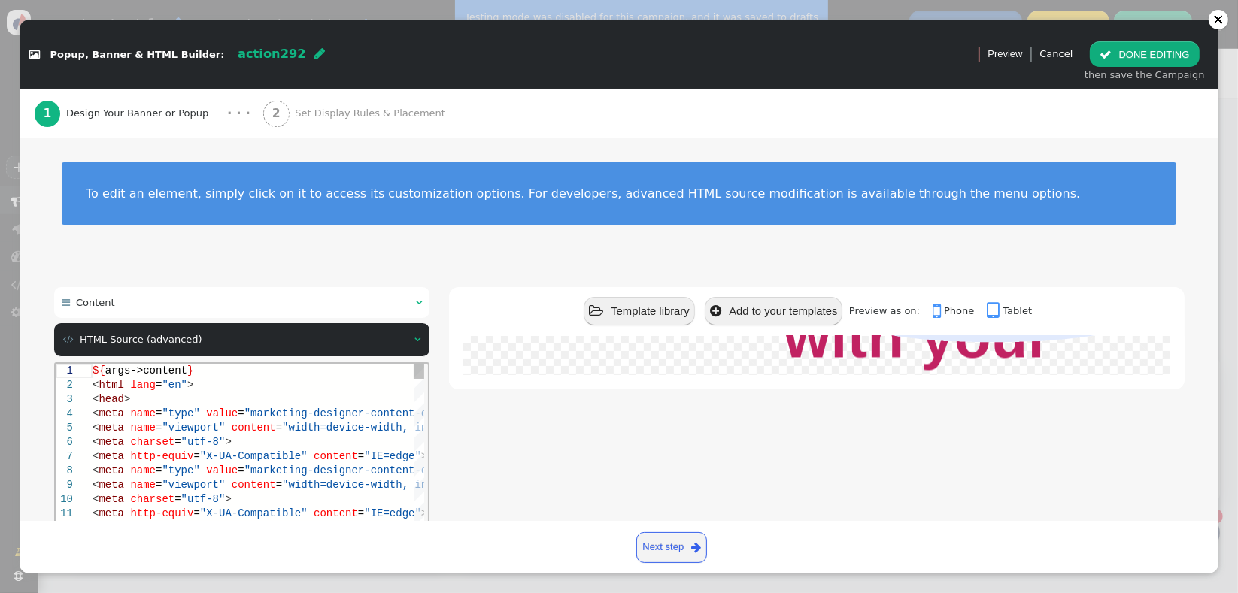
click at [299, 435] on div "< meta charset = "utf-8" >" at bounding box center [407, 442] width 631 height 14
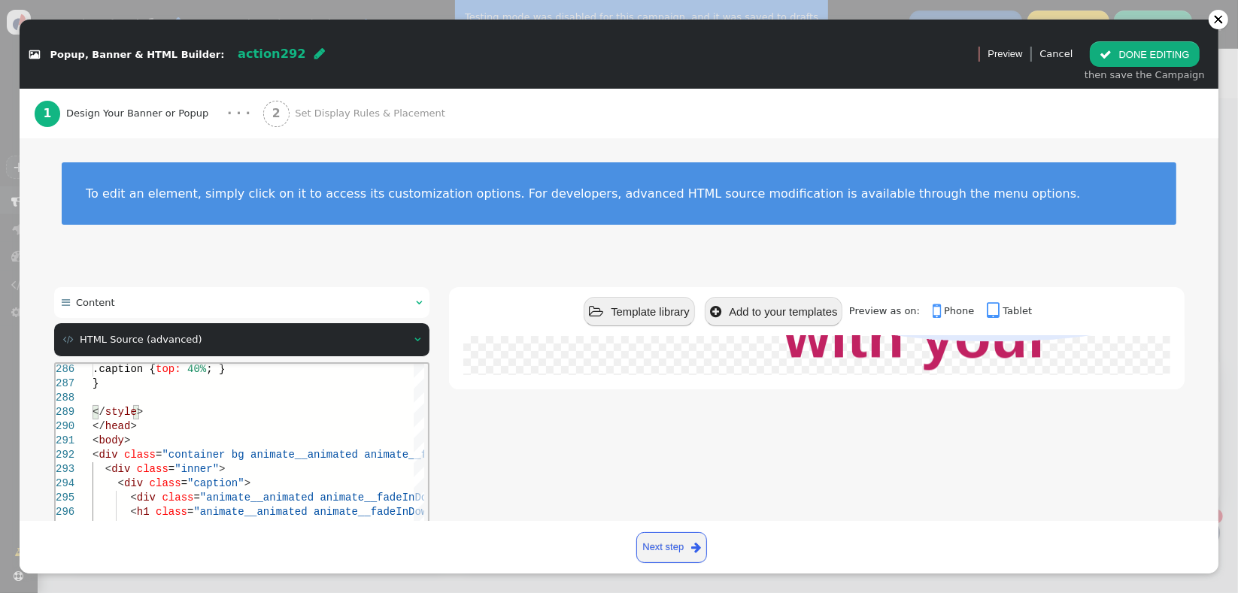
scroll to position [71, 0]
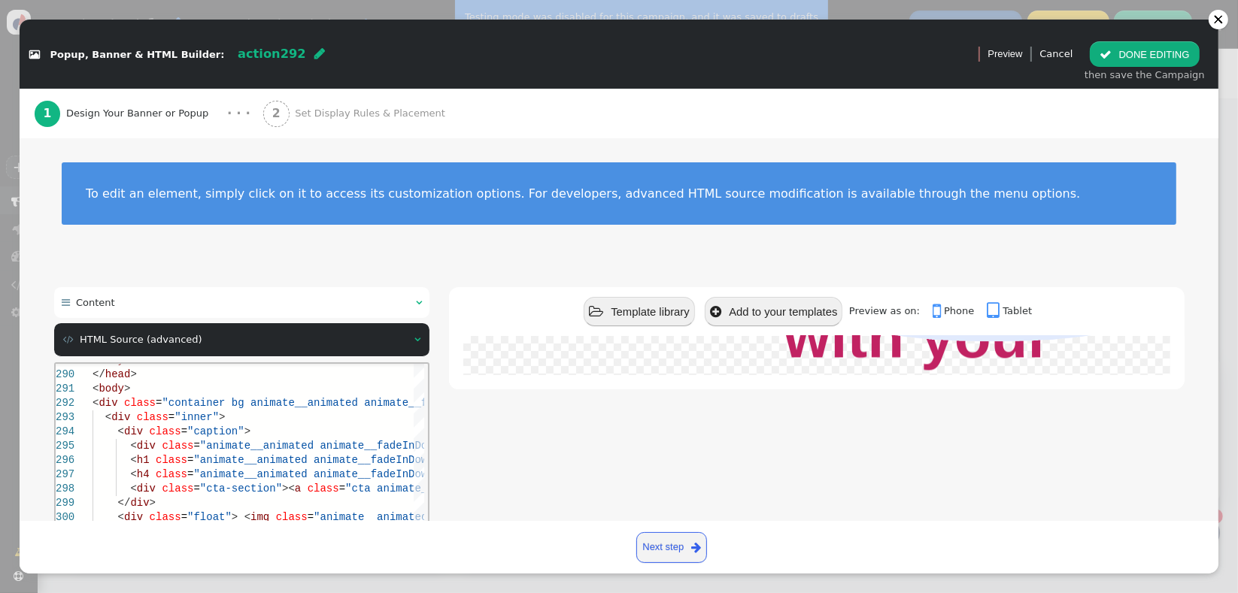
click at [299, 435] on div "< div class = "caption" >" at bounding box center [1012, 431] width 1841 height 14
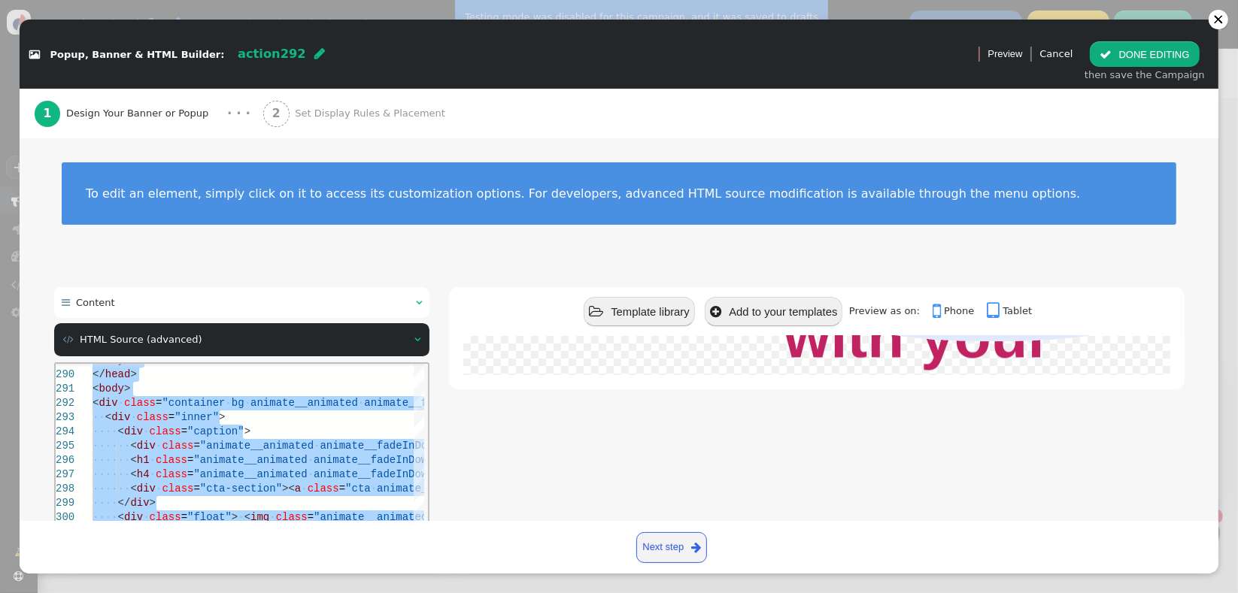
paste textarea "<div class="container bg animate__animated animate__fadeIn"> <a class="full-lin…"
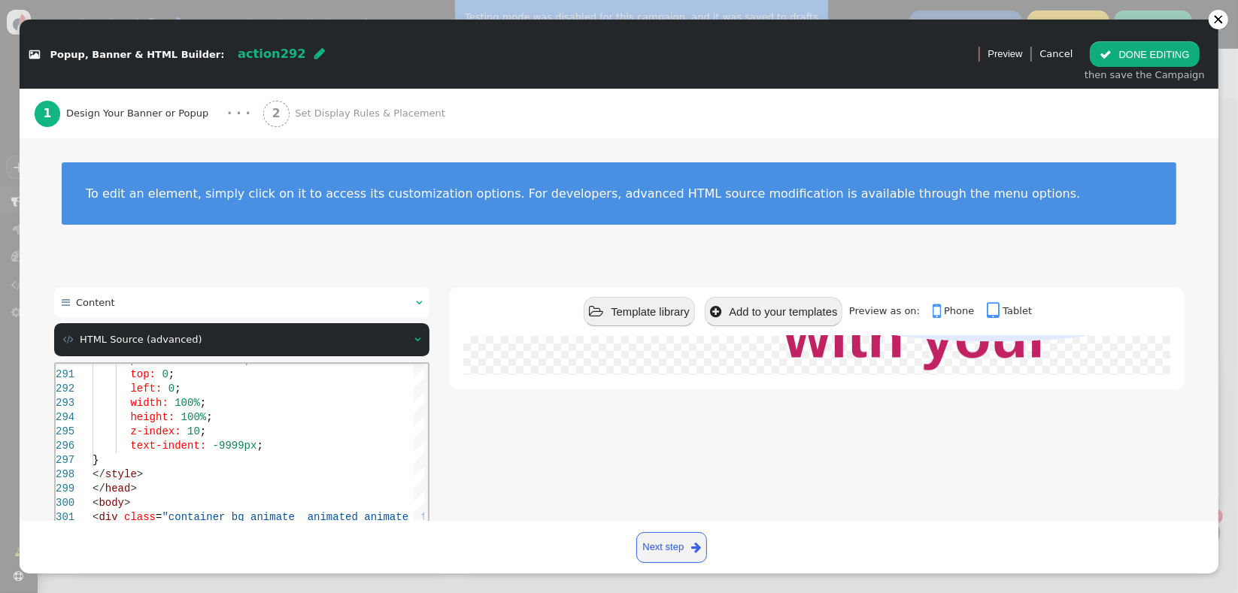
click at [673, 542] on link "Next step " at bounding box center [671, 547] width 71 height 31
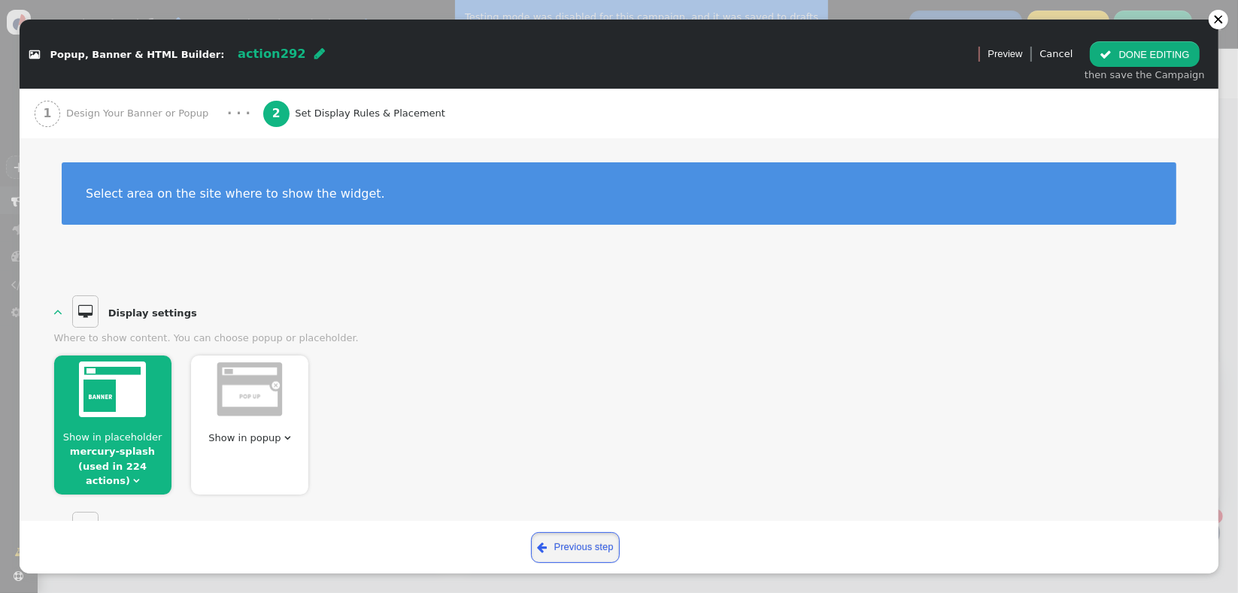
click at [578, 559] on link " Previous step" at bounding box center [575, 547] width 89 height 31
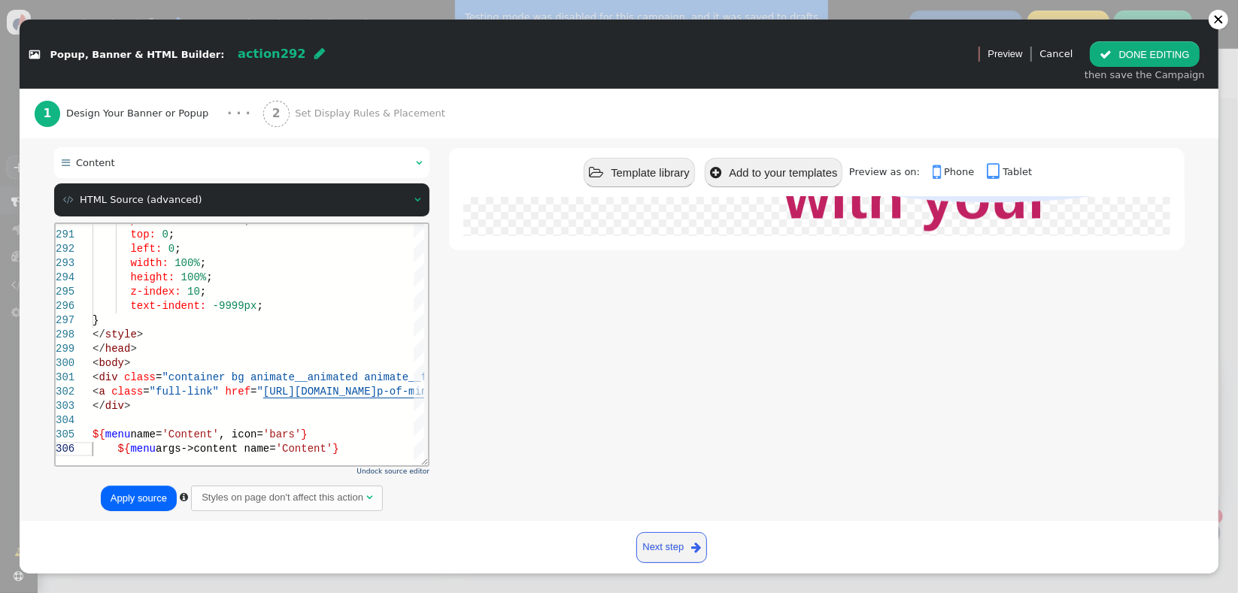
scroll to position [166, 0]
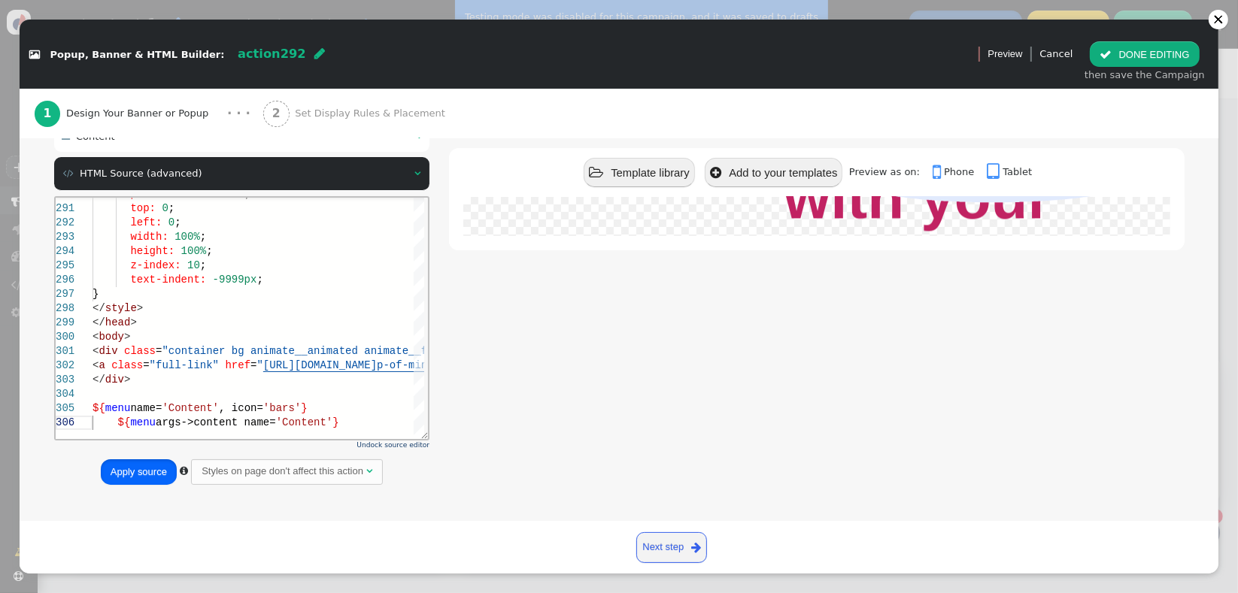
click at [147, 465] on button "Apply source" at bounding box center [139, 472] width 76 height 26
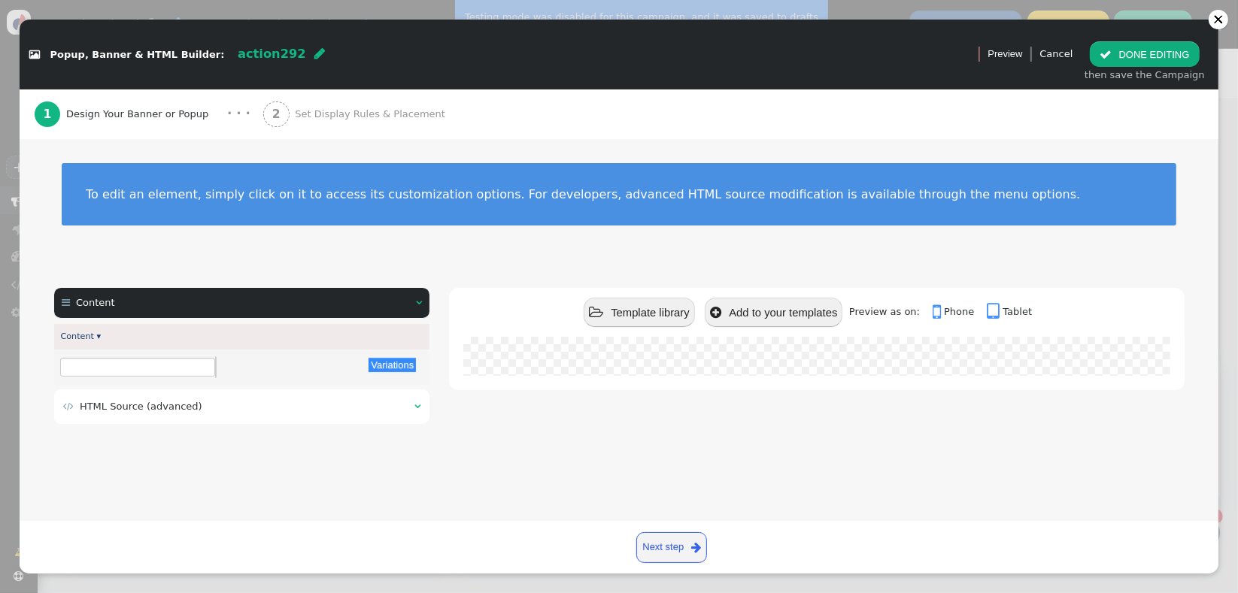
scroll to position [0, 0]
click at [311, 412] on td " HTML Source (advanced)" at bounding box center [233, 406] width 341 height 15
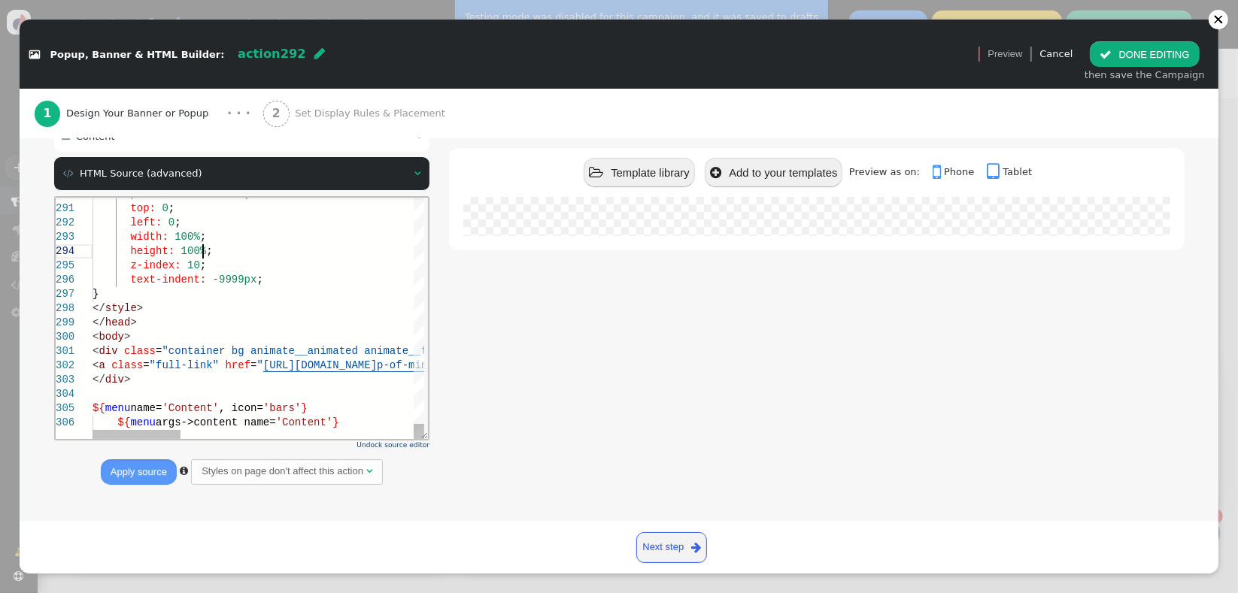
scroll to position [71, 156]
type textarea "<div class="container bg animate__animated animate__fadeIn"> <a class="full-lin…"
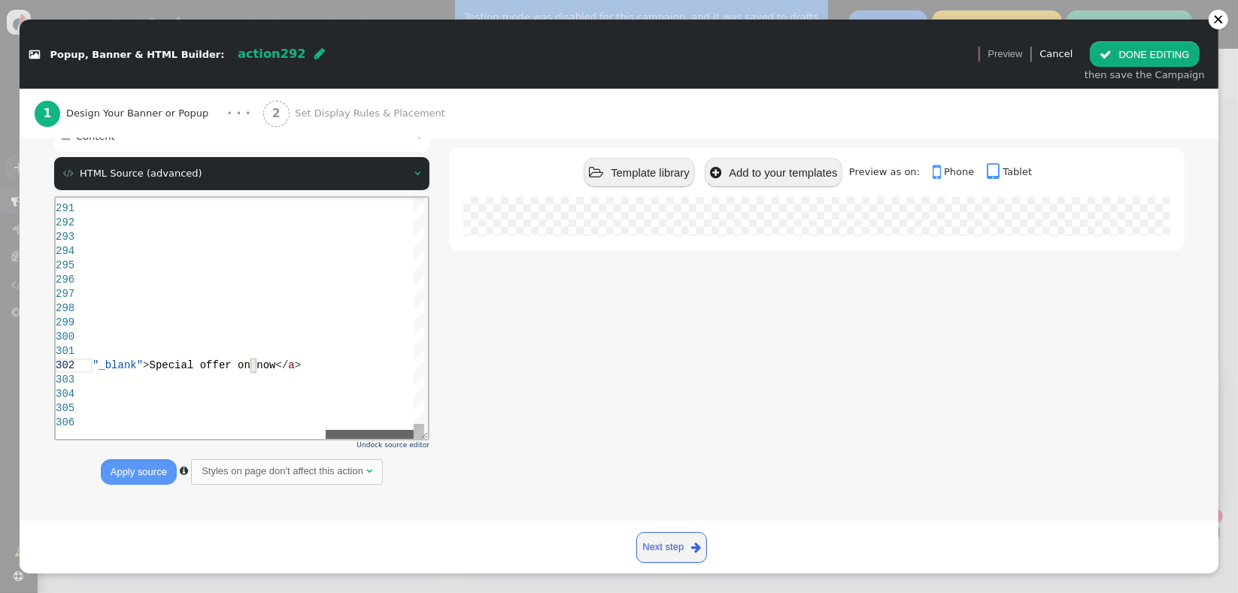
drag, startPoint x: 133, startPoint y: 438, endPoint x: 502, endPoint y: 612, distance: 407.7
click at [428, 197] on html "290 291 292 293 294 295 296 297 298 299 300 301 302 303 304 305 306 position: a…" at bounding box center [241, 197] width 373 height 0
click at [668, 547] on link "Next step " at bounding box center [671, 547] width 71 height 31
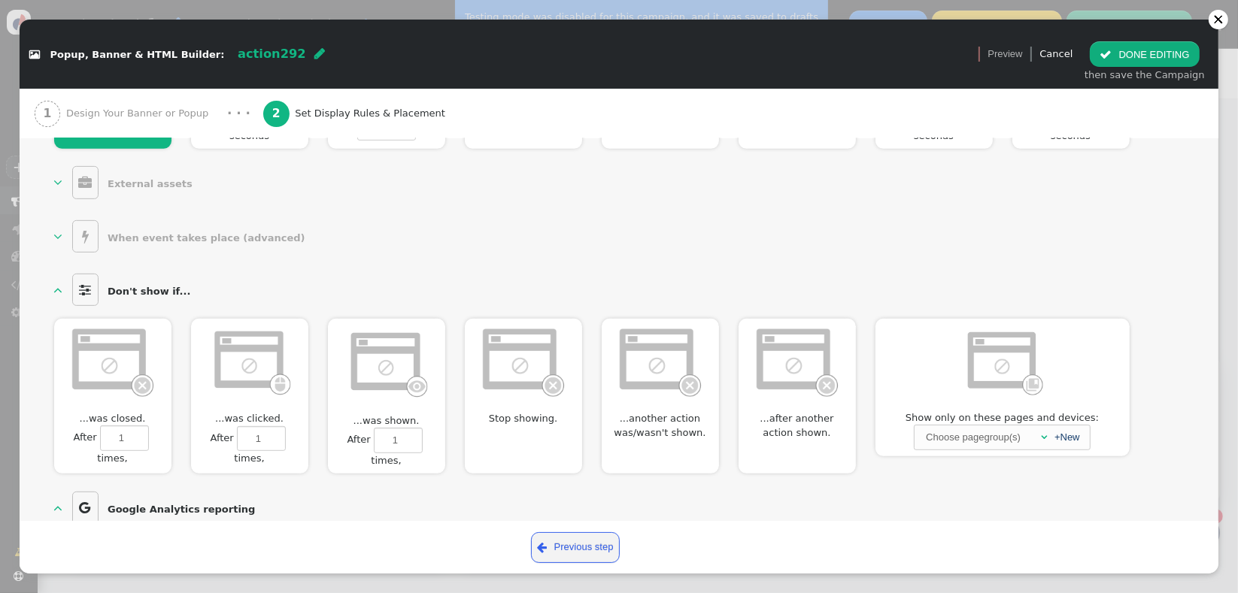
scroll to position [771, 0]
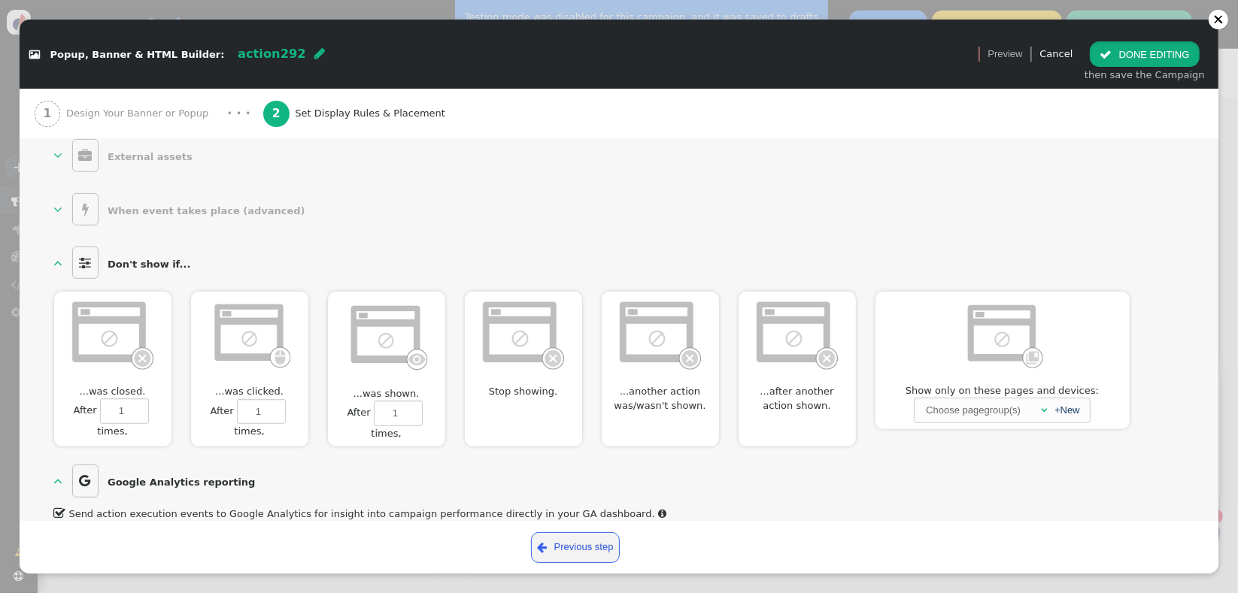
click at [1123, 62] on button " DONE EDITING" at bounding box center [1144, 54] width 109 height 26
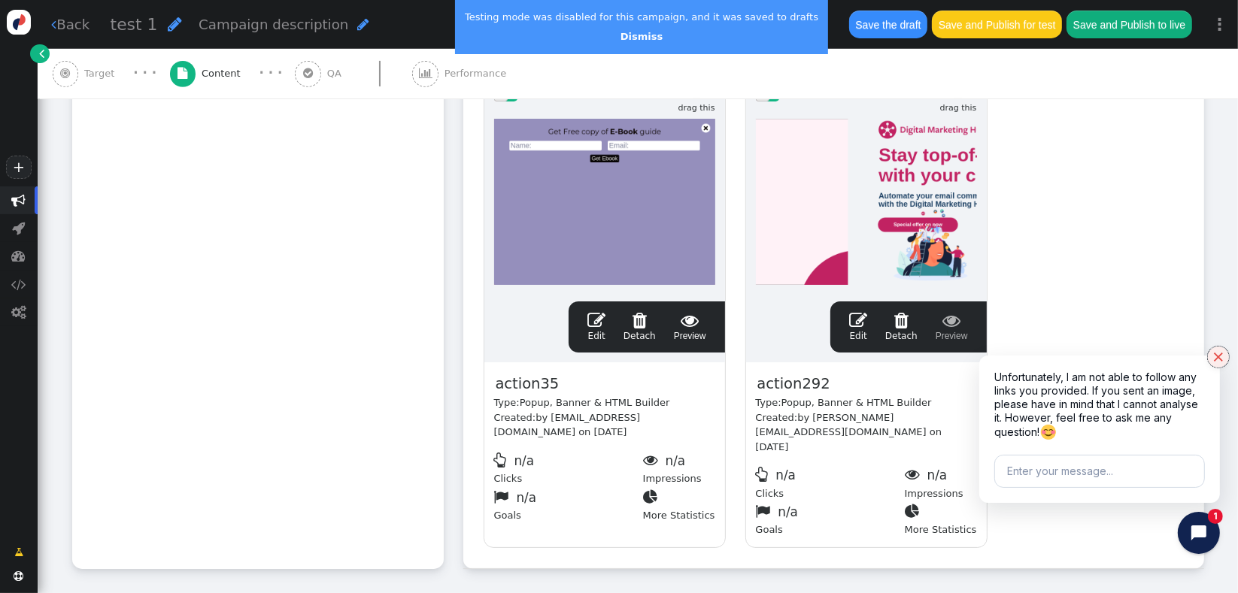
click at [1217, 359] on icon "Close chat widget" at bounding box center [1218, 357] width 15 height 15
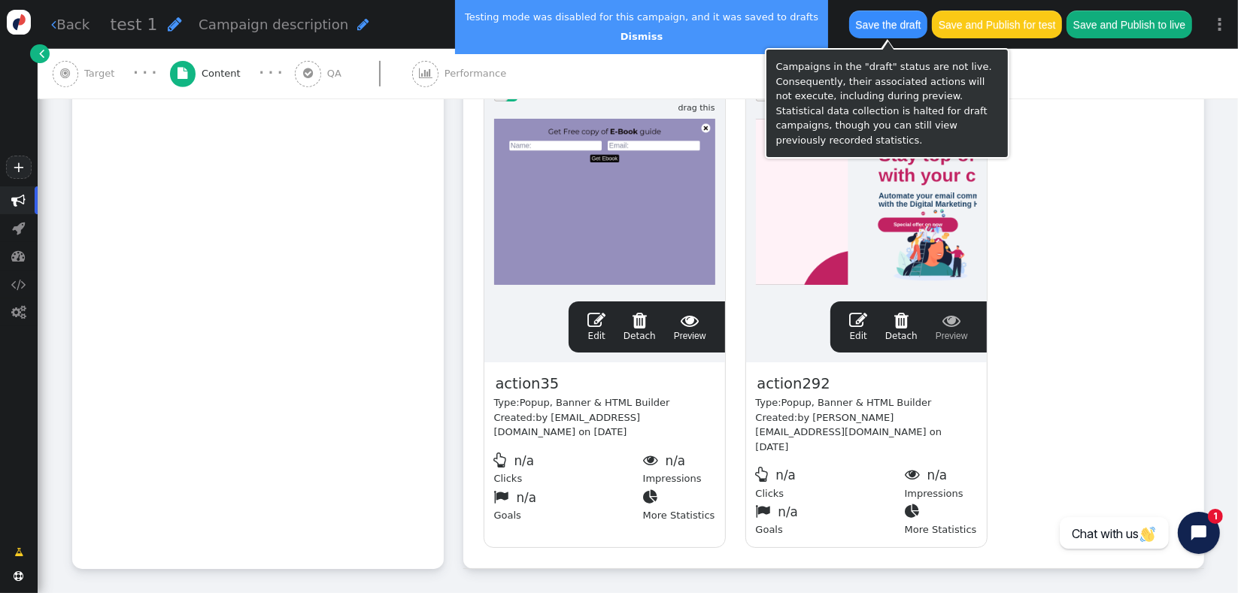
click at [876, 33] on button "Save the draft" at bounding box center [888, 24] width 78 height 27
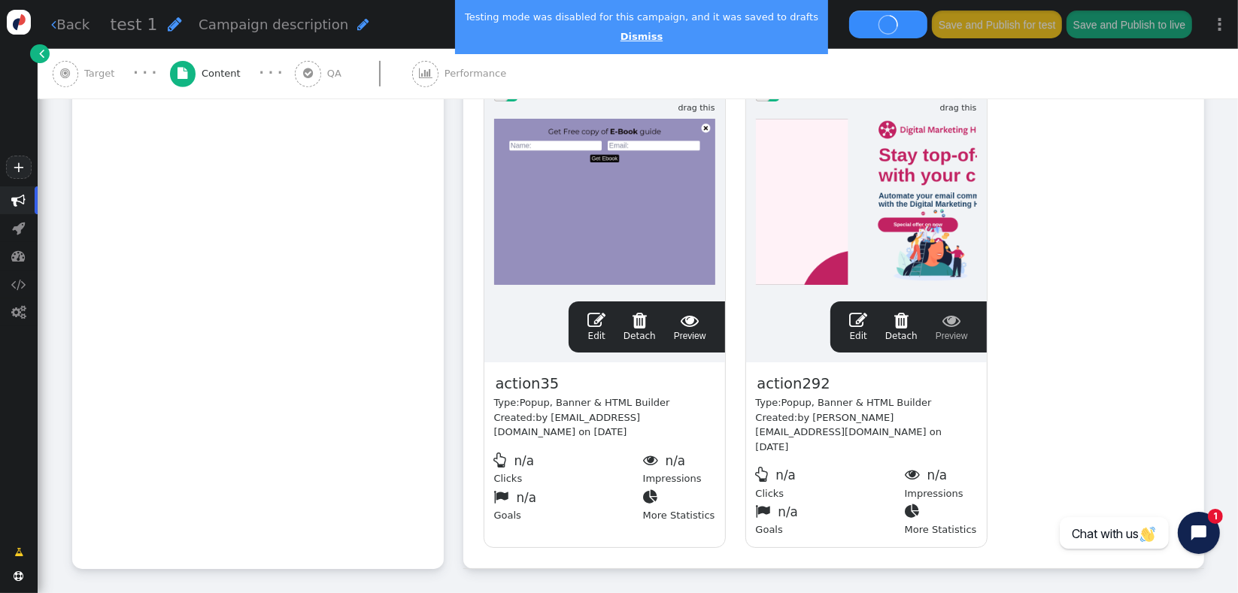
click at [620, 38] on link "Dismiss" at bounding box center [641, 36] width 42 height 11
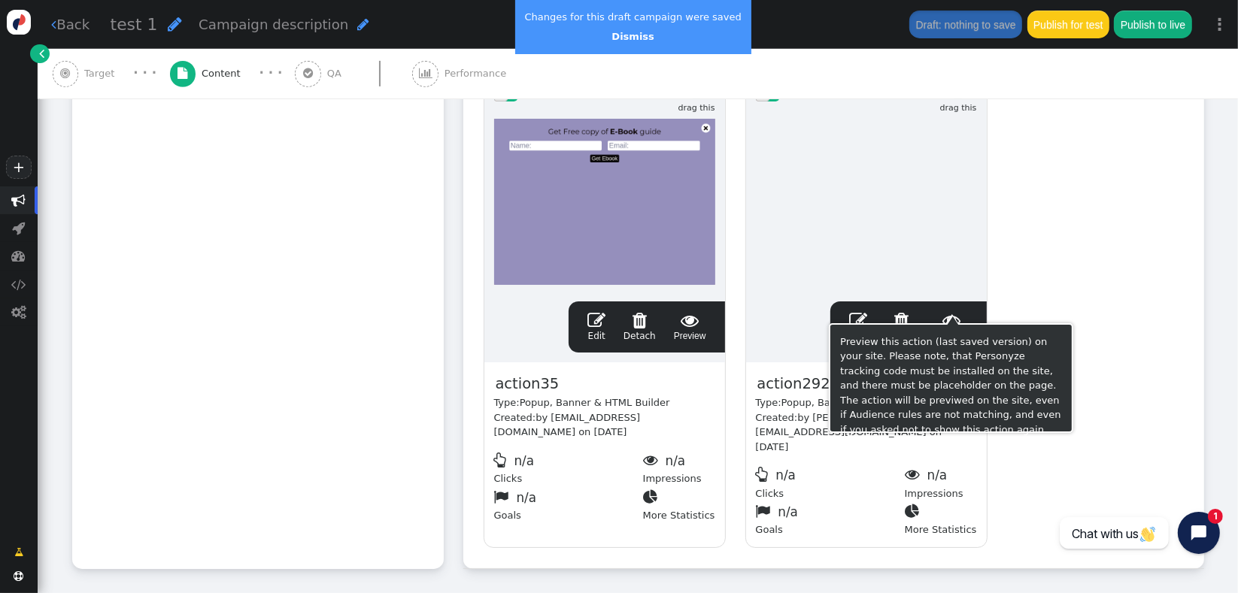
click at [959, 311] on span "" at bounding box center [951, 320] width 32 height 18
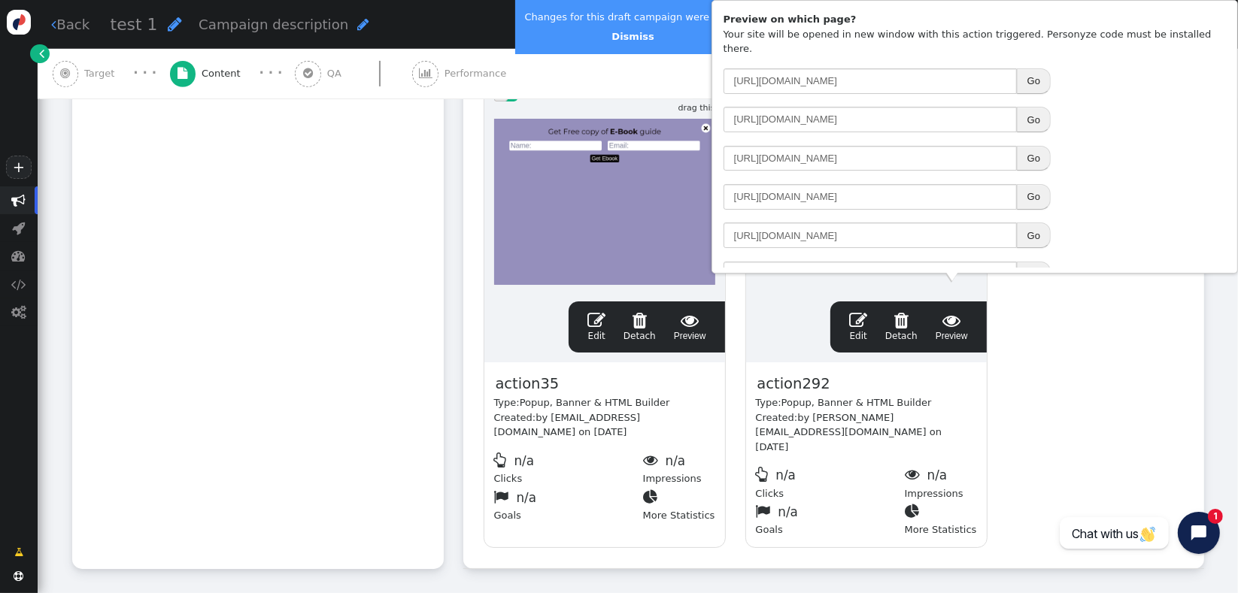
click at [1030, 184] on button "Go" at bounding box center [1034, 197] width 34 height 26
click at [866, 311] on span "" at bounding box center [858, 320] width 18 height 18
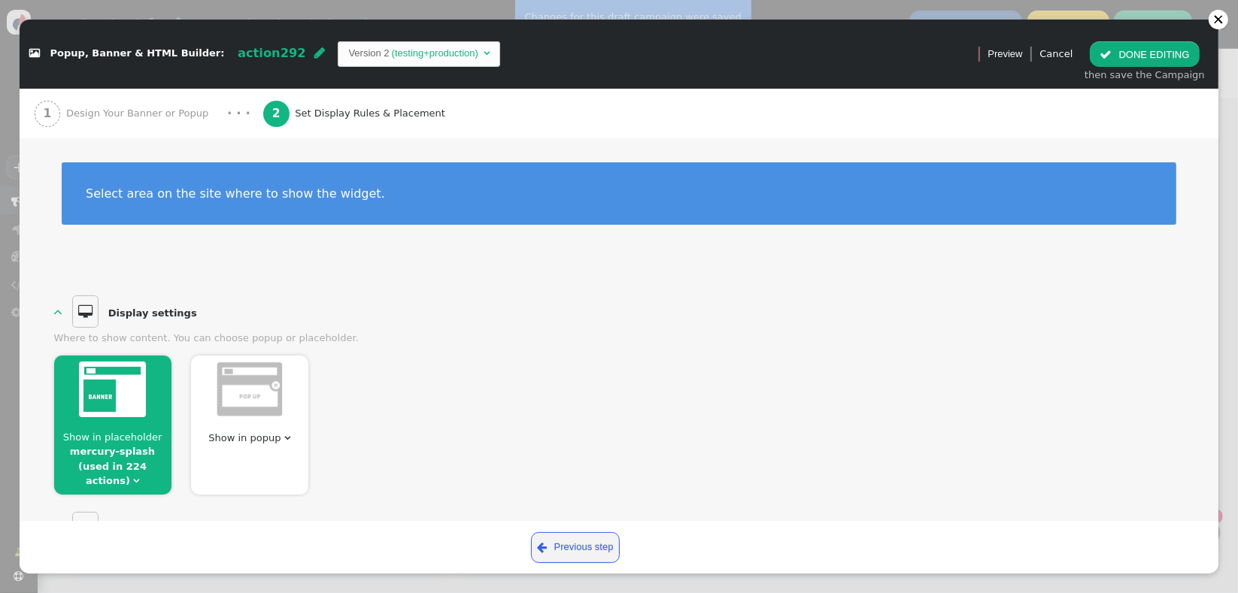
scroll to position [0, 0]
click at [162, 104] on div "1 Design Your Banner or Popup" at bounding box center [125, 114] width 180 height 50
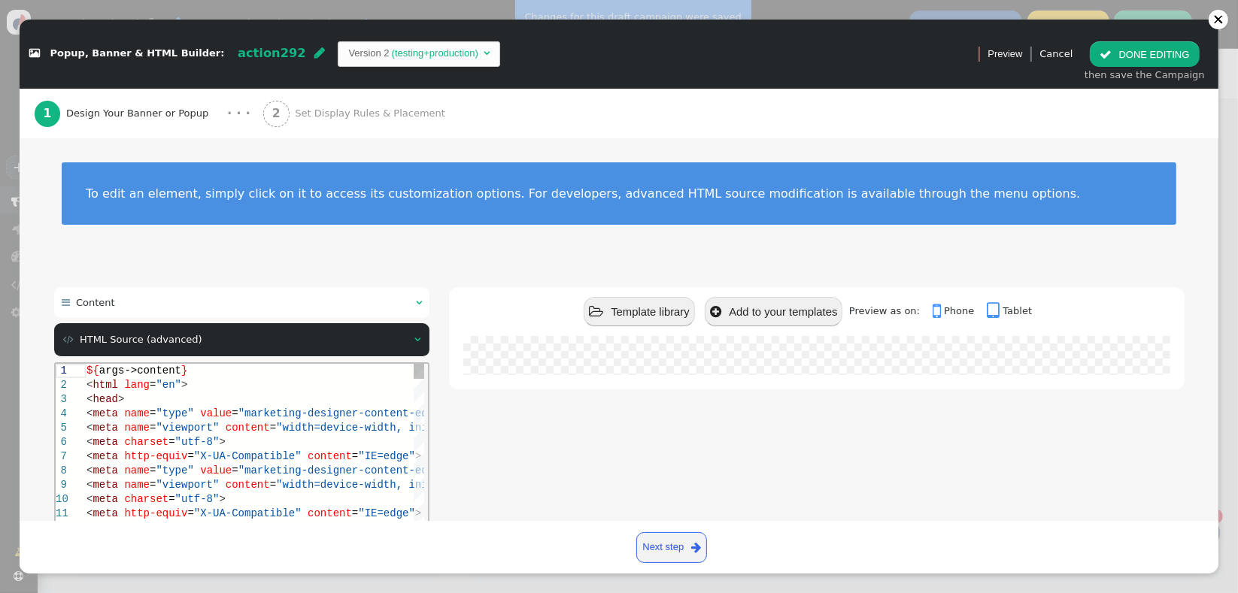
click at [269, 481] on span "=" at bounding box center [272, 484] width 6 height 12
type textarea "<meta http-equiv="X-UA-Compatible" content="IE=edge"> <link rel="stylesheet" hr…"
type textarea "b"
type textarea "body { margin: 0; -webkit-font-smoothing: antialiased; height: 100%; } .right {…"
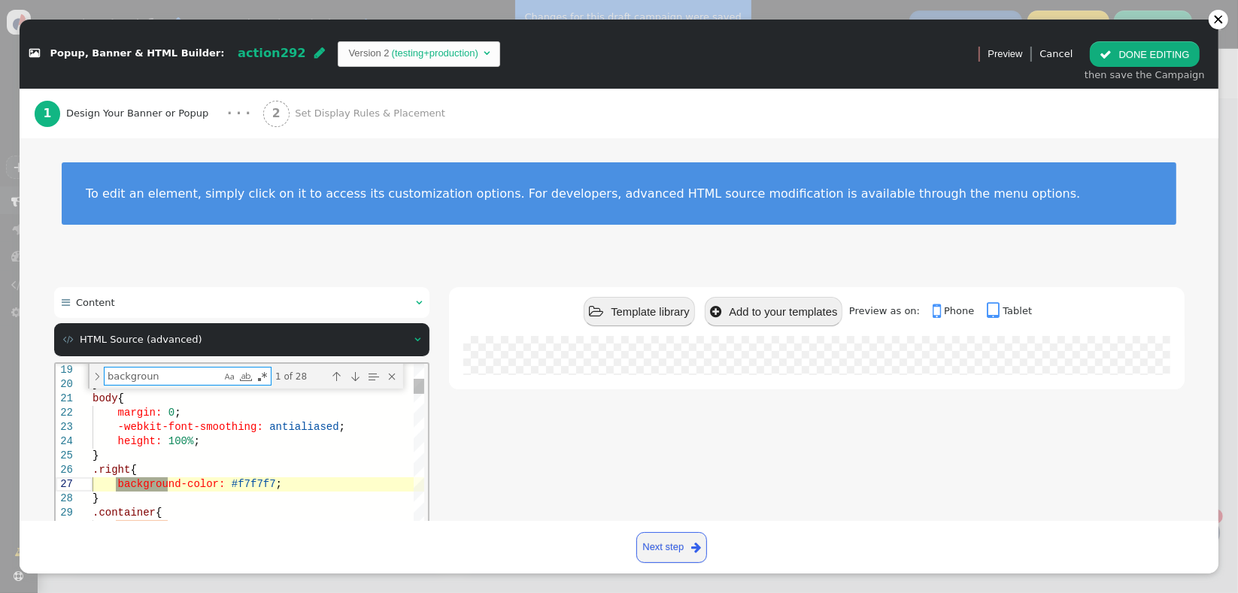
type textarea "background"
type textarea "width: 100%; height: 100% } .bg { background: #1D4164 url("[URL][DOMAIN_NAME]")…"
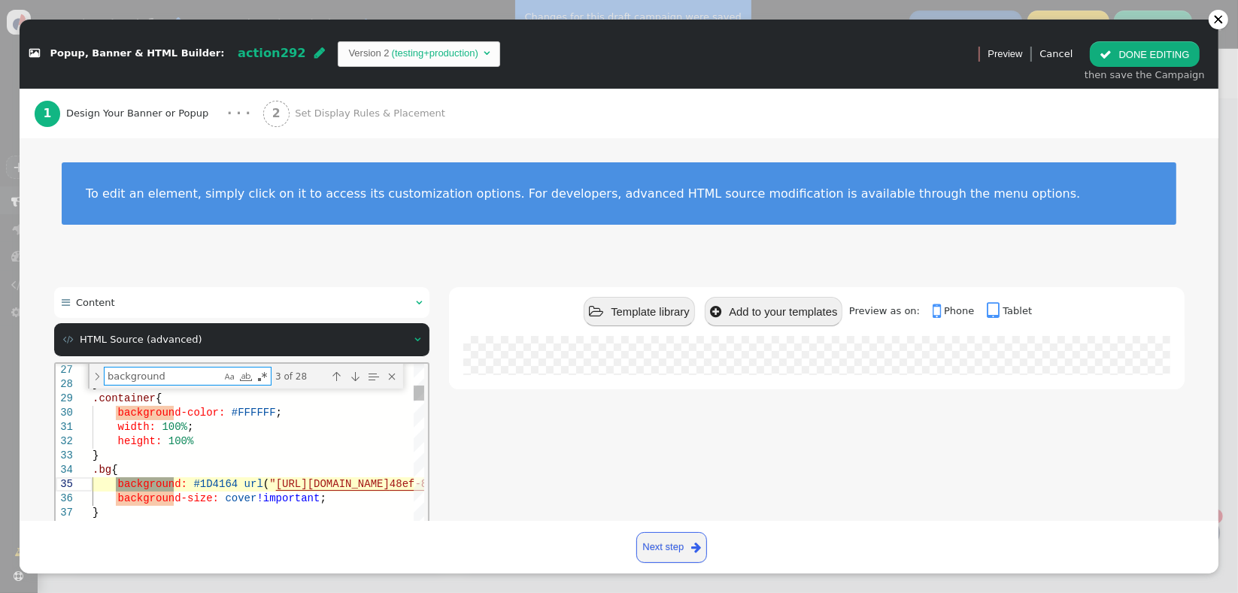
type textarea "background"
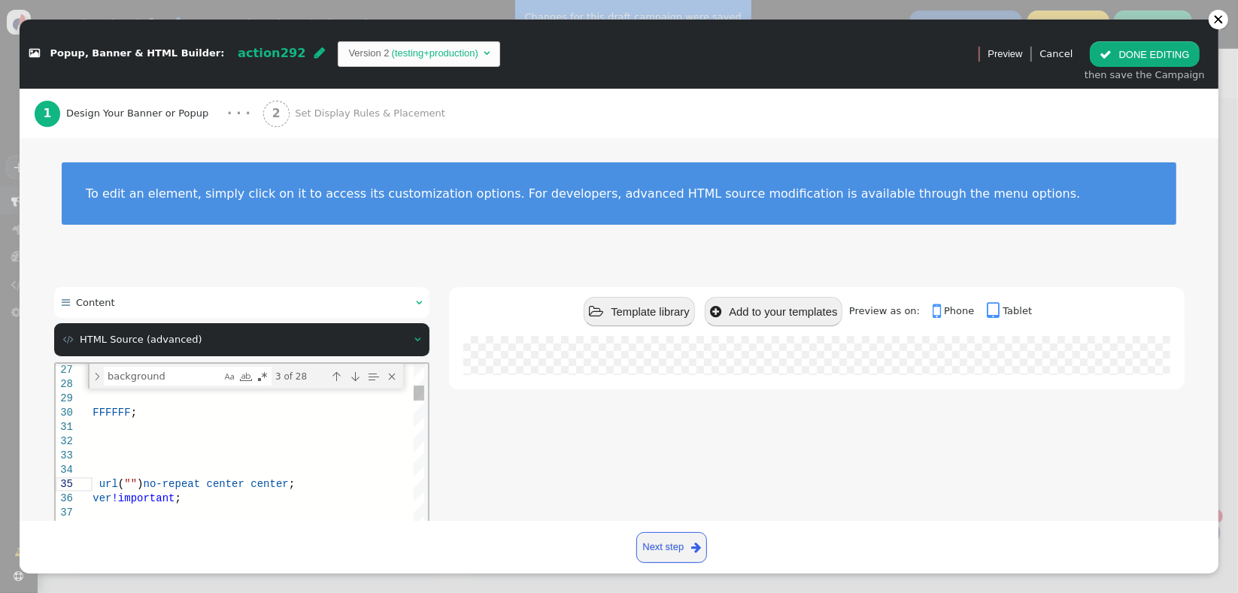
paste textarea "[URL][DOMAIN_NAME]"
type textarea "width: 100%; height: 100% } .bg { background: #1D4164 url("[URL][DOMAIN_NAME]")…"
click at [535, 496] on div " Template library  Add to your templates Preview as on:  Phone  Tablet Spec…" at bounding box center [816, 473] width 735 height 372
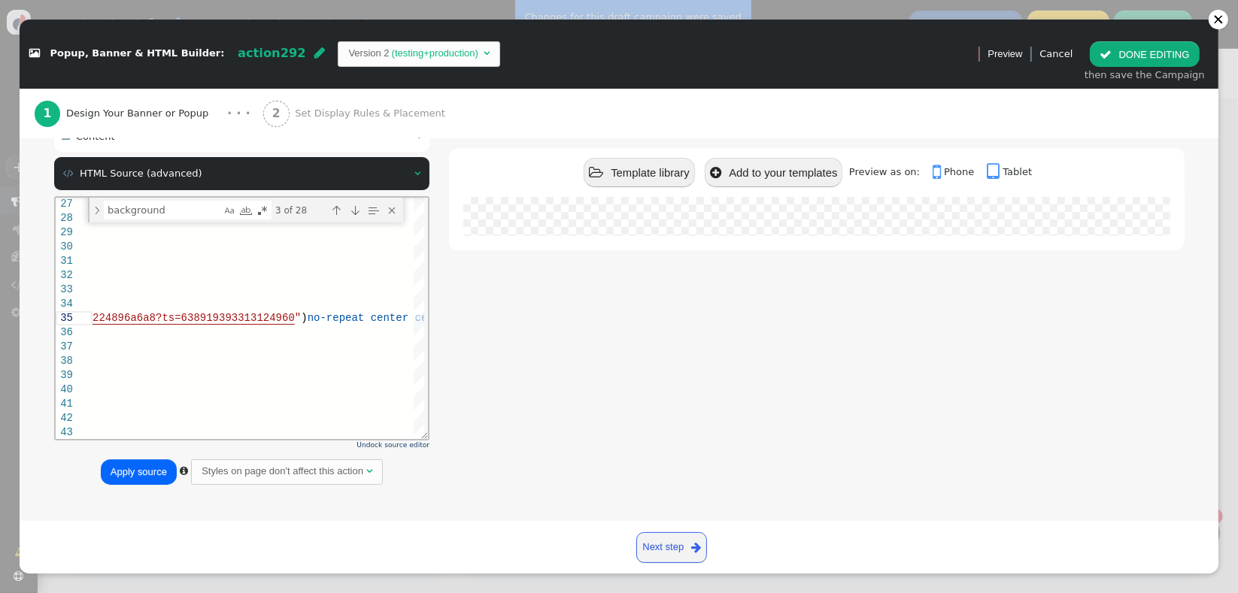
click at [145, 474] on button "Apply source" at bounding box center [139, 472] width 76 height 26
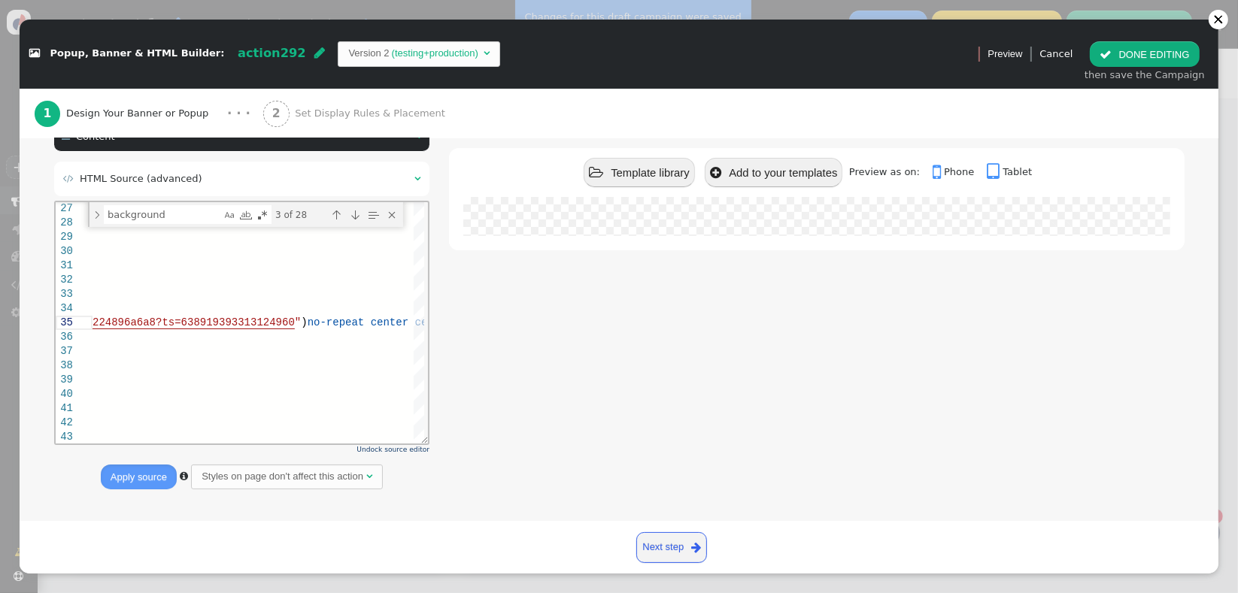
scroll to position [0, 0]
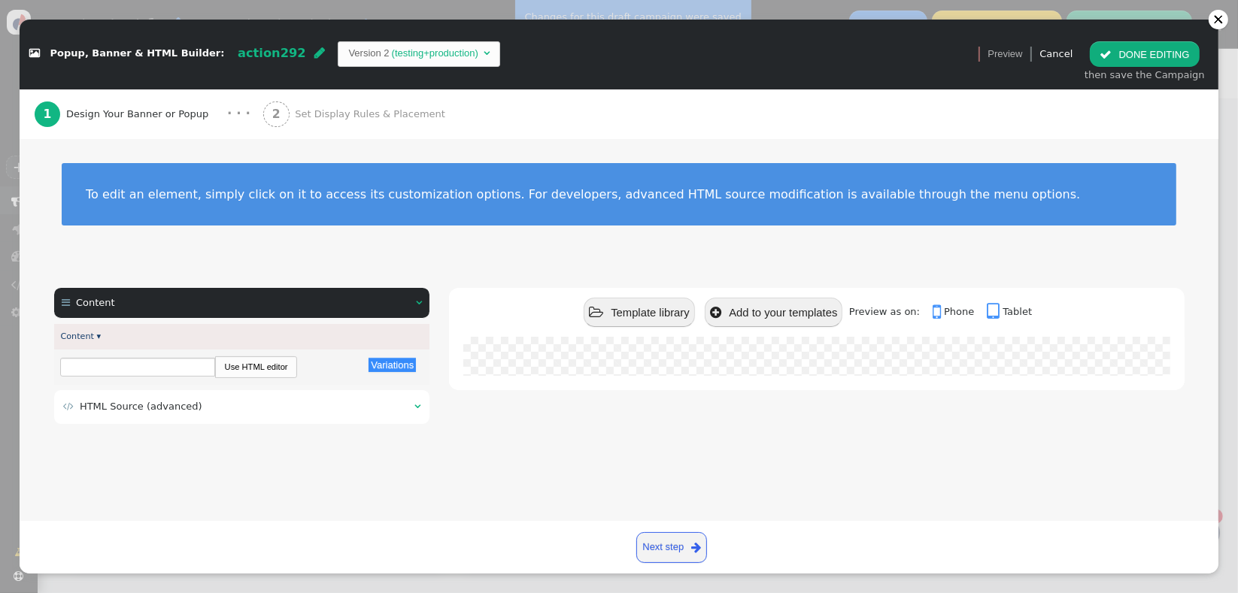
click at [665, 546] on link "Next step " at bounding box center [671, 547] width 71 height 31
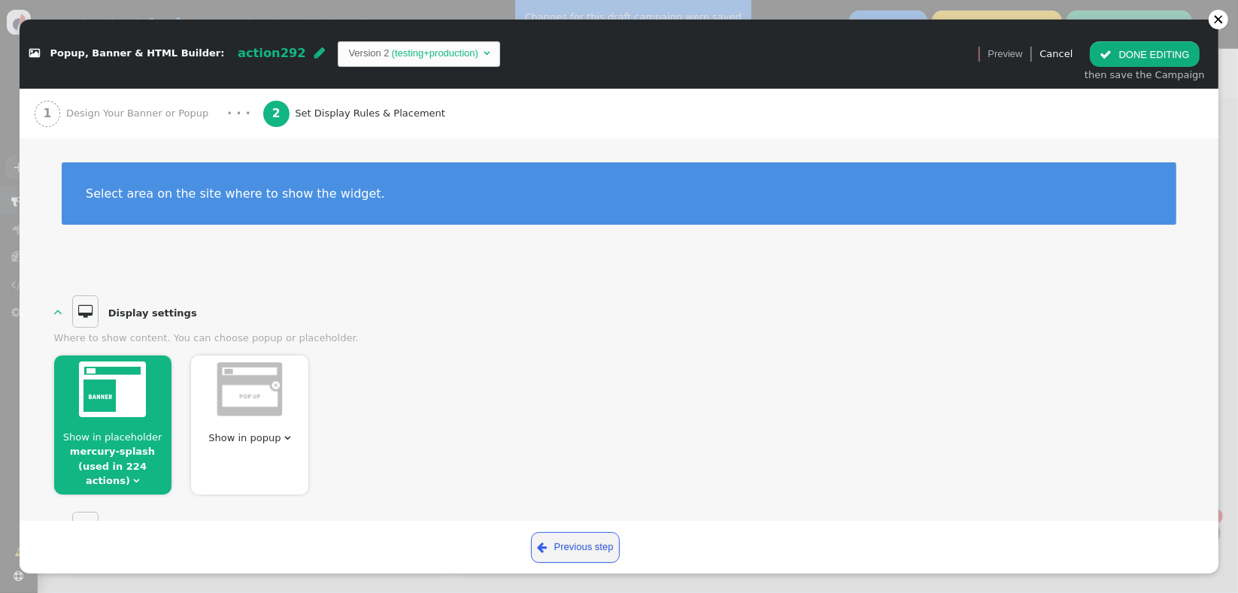
click at [1133, 52] on button " DONE EDITING" at bounding box center [1144, 54] width 109 height 26
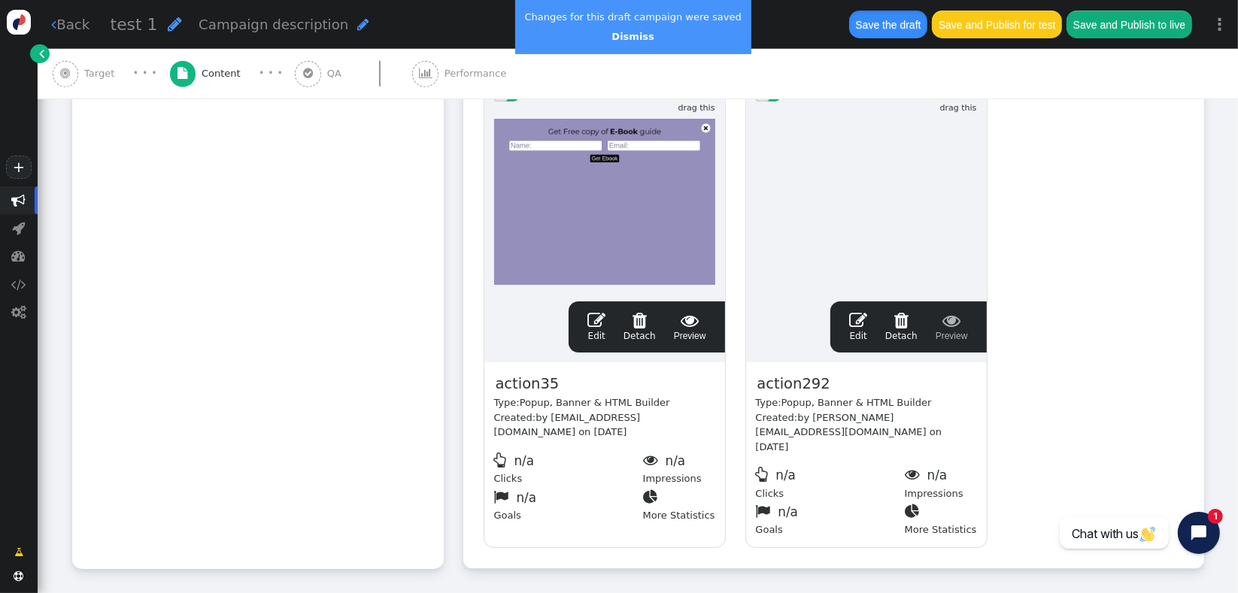
click at [872, 16] on button "Save the draft" at bounding box center [888, 24] width 78 height 27
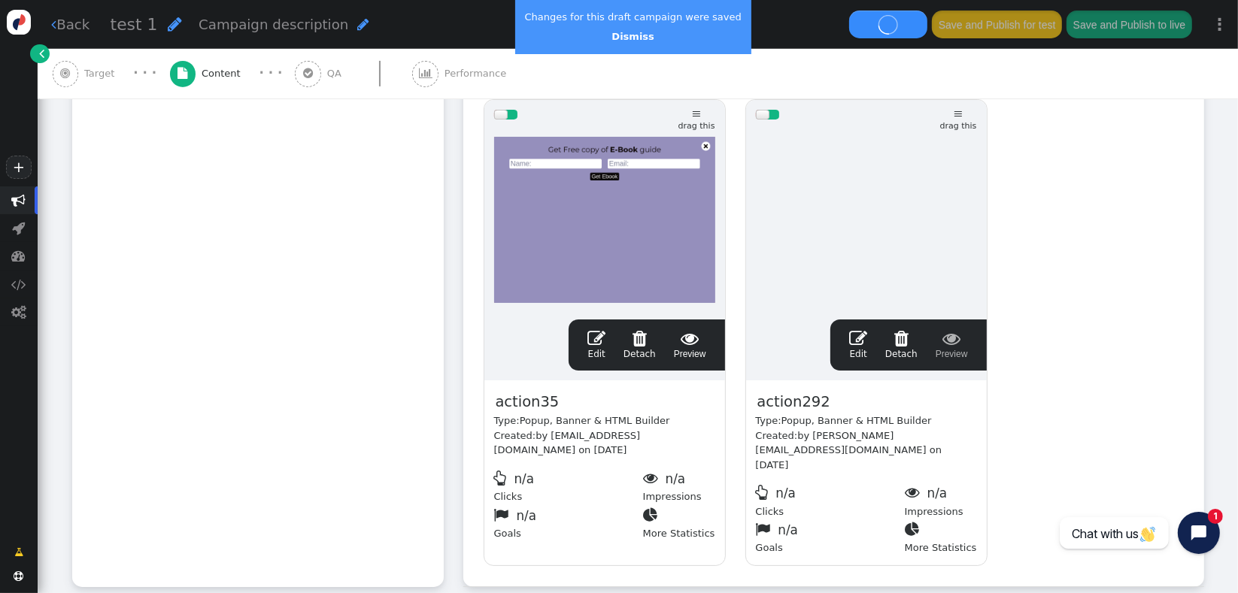
scroll to position [597, 0]
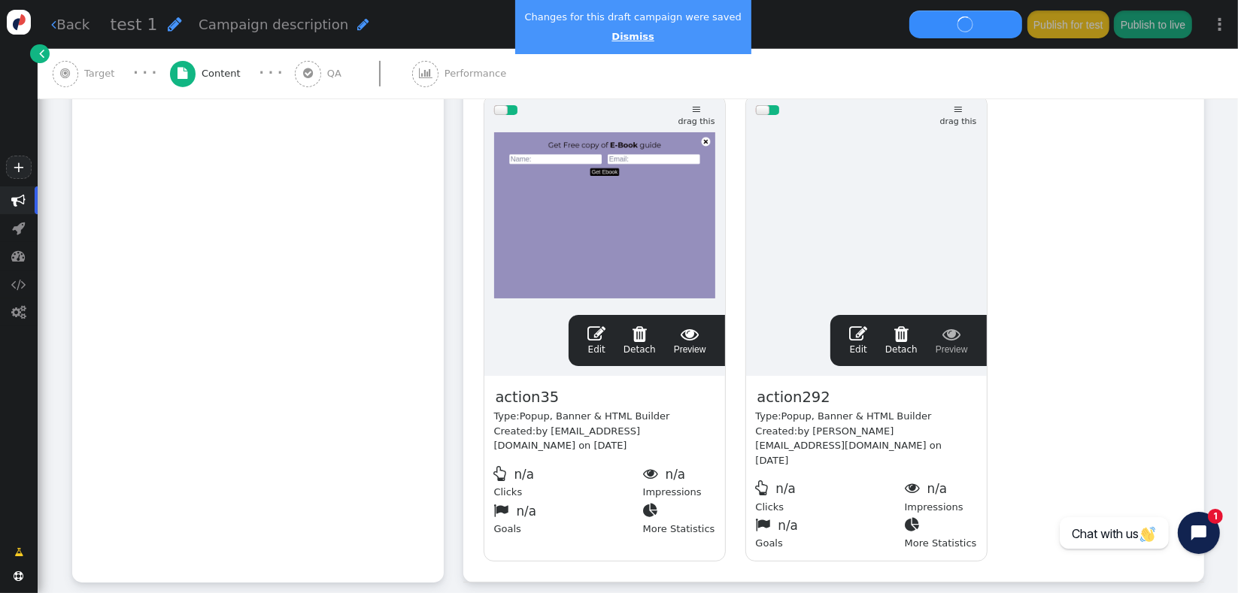
click at [626, 35] on link "Dismiss" at bounding box center [632, 36] width 42 height 11
